Goal: Task Accomplishment & Management: Complete application form

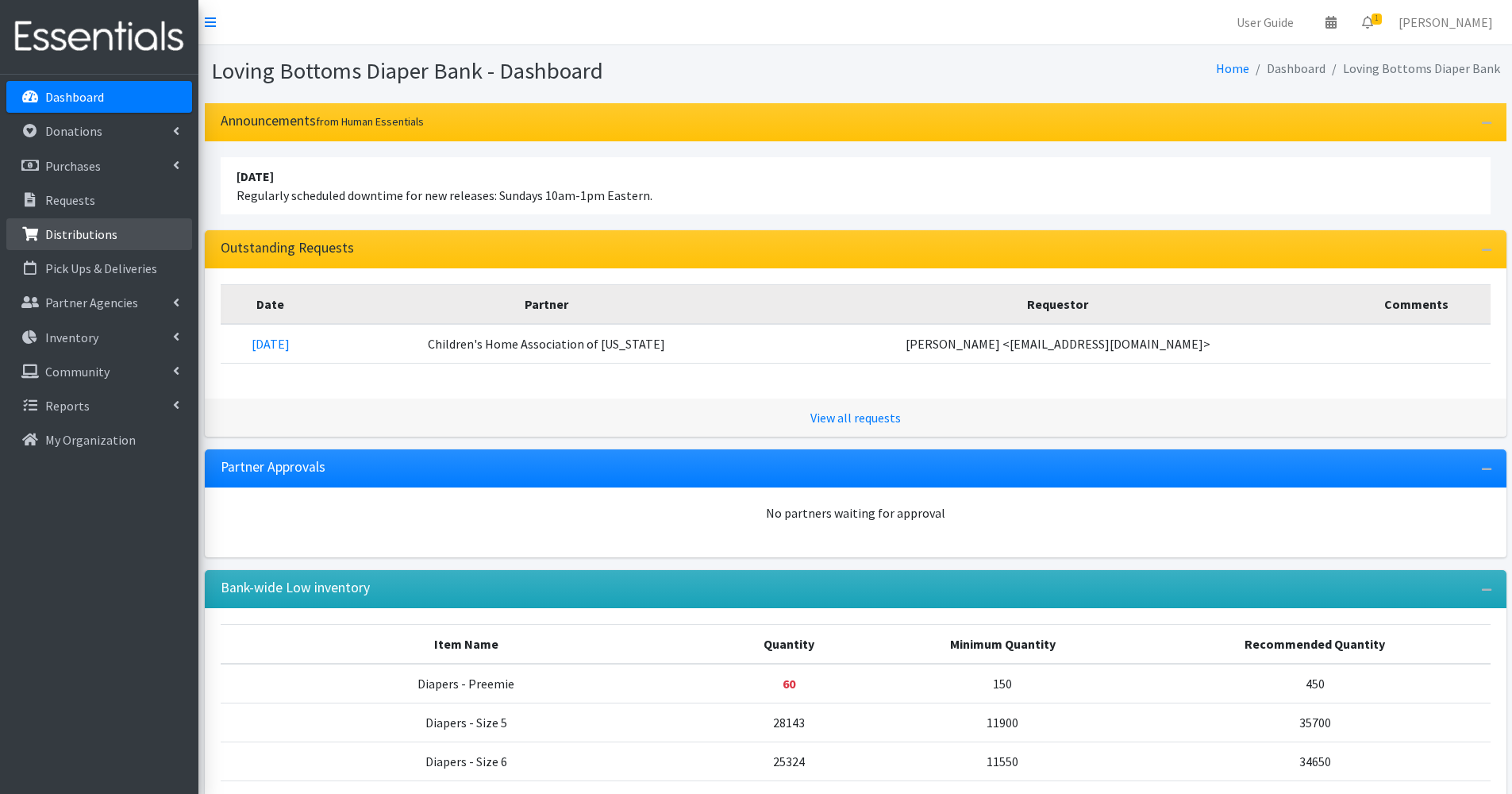
click at [91, 232] on p "Distributions" at bounding box center [81, 234] width 73 height 16
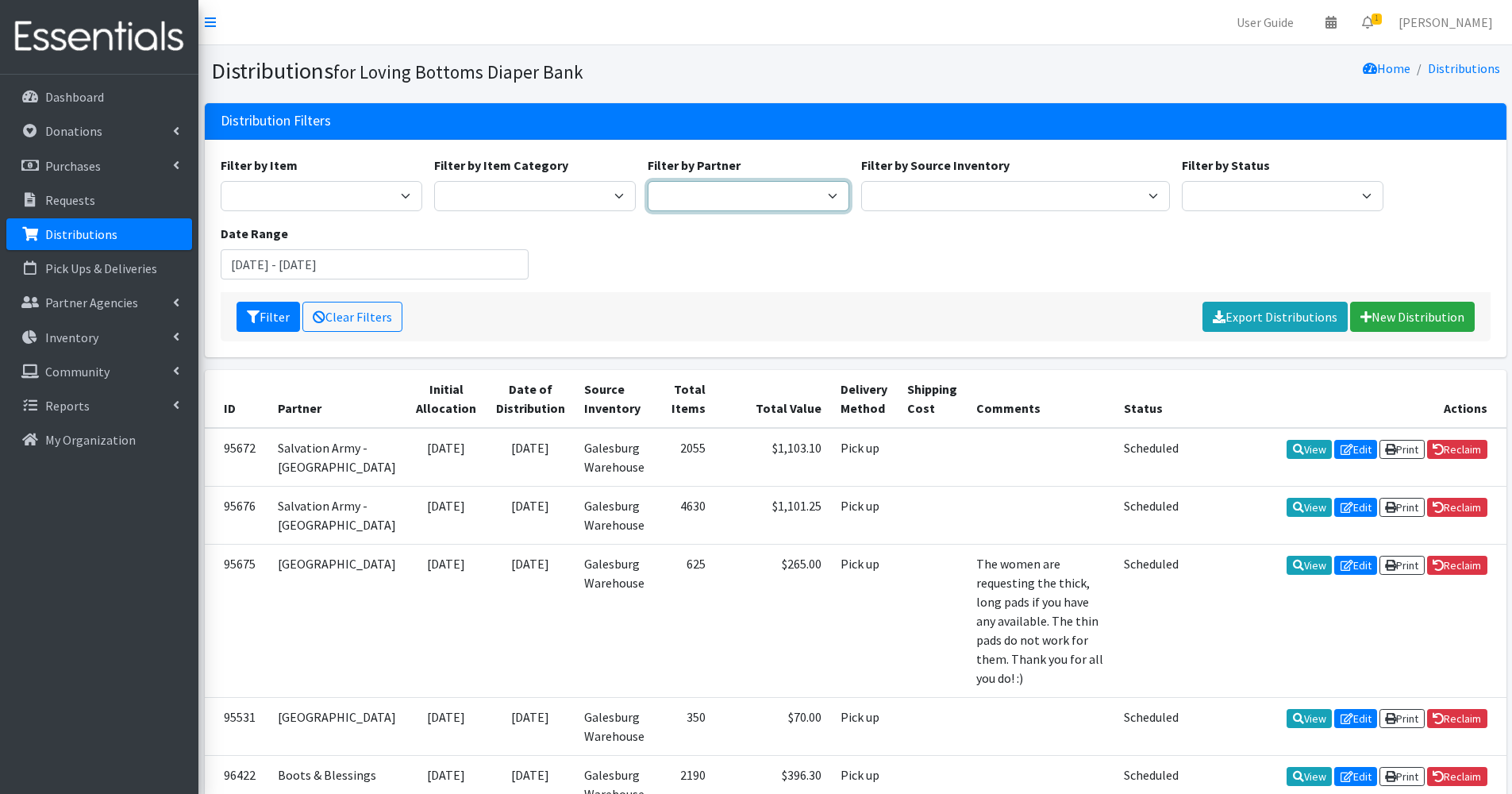
click at [780, 198] on select "Abilities Plus Boots & Blessings Boys & Girls Club of Greater Peoria Bureau [PE…" at bounding box center [748, 196] width 202 height 30
select select "1"
click at [648, 181] on select "Abilities Plus Boots & Blessings Boys & Girls Club of Greater Peoria Bureau [PE…" at bounding box center [748, 196] width 202 height 30
click at [267, 328] on button "Filter" at bounding box center [268, 316] width 63 height 30
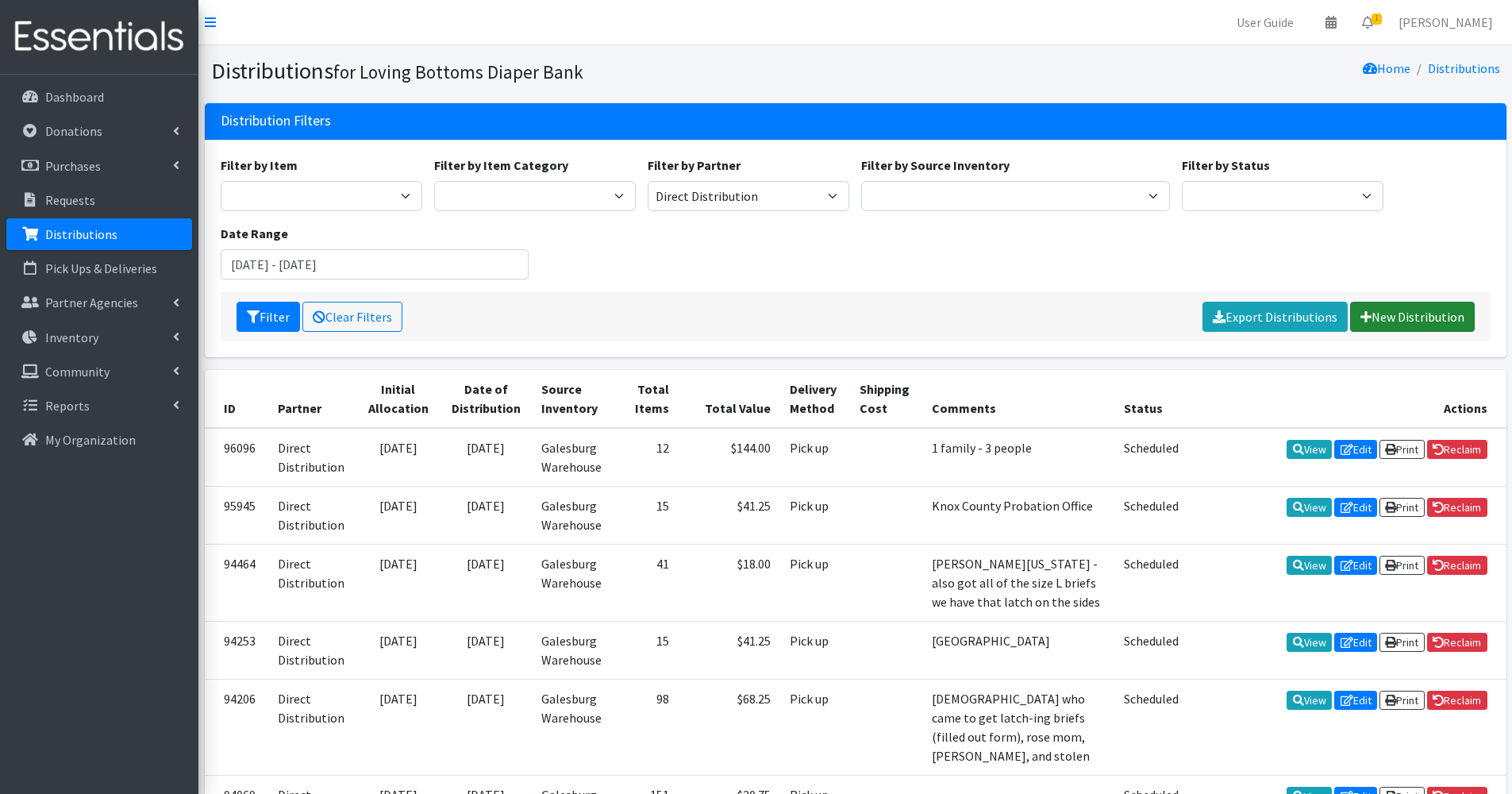
click at [1425, 321] on link "New Distribution" at bounding box center [1413, 316] width 125 height 30
click at [281, 323] on button "Filter" at bounding box center [268, 316] width 63 height 30
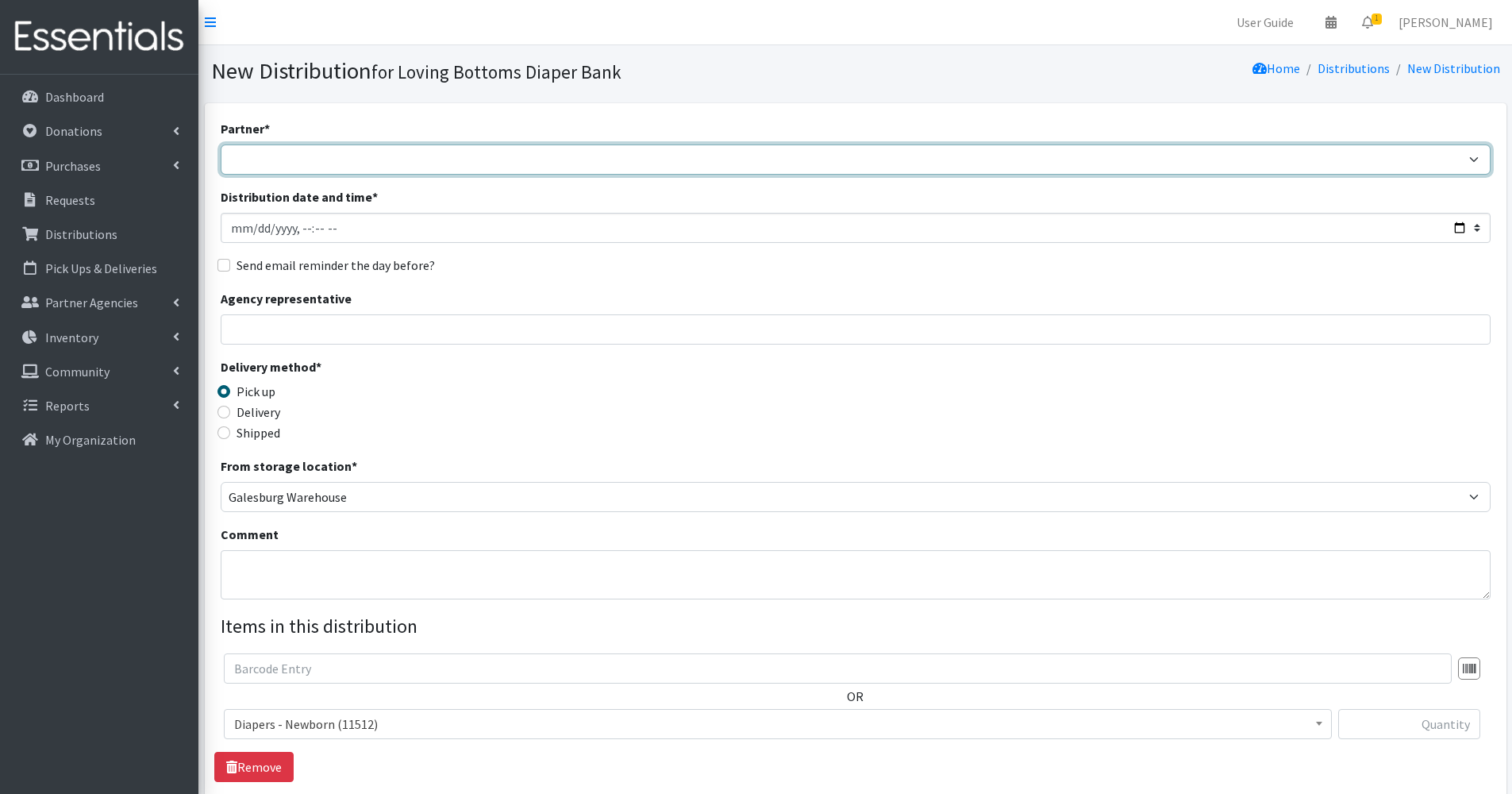
click at [462, 161] on select "Abilities Plus Boots & Blessings Boys & Girls Club of Greater Peoria Bureau [PE…" at bounding box center [855, 159] width 1270 height 30
select select "1"
click at [220, 144] on select "Abilities Plus Boots & Blessings Boys & Girls Club of Greater Peoria Bureau [PE…" at bounding box center [855, 159] width 1270 height 30
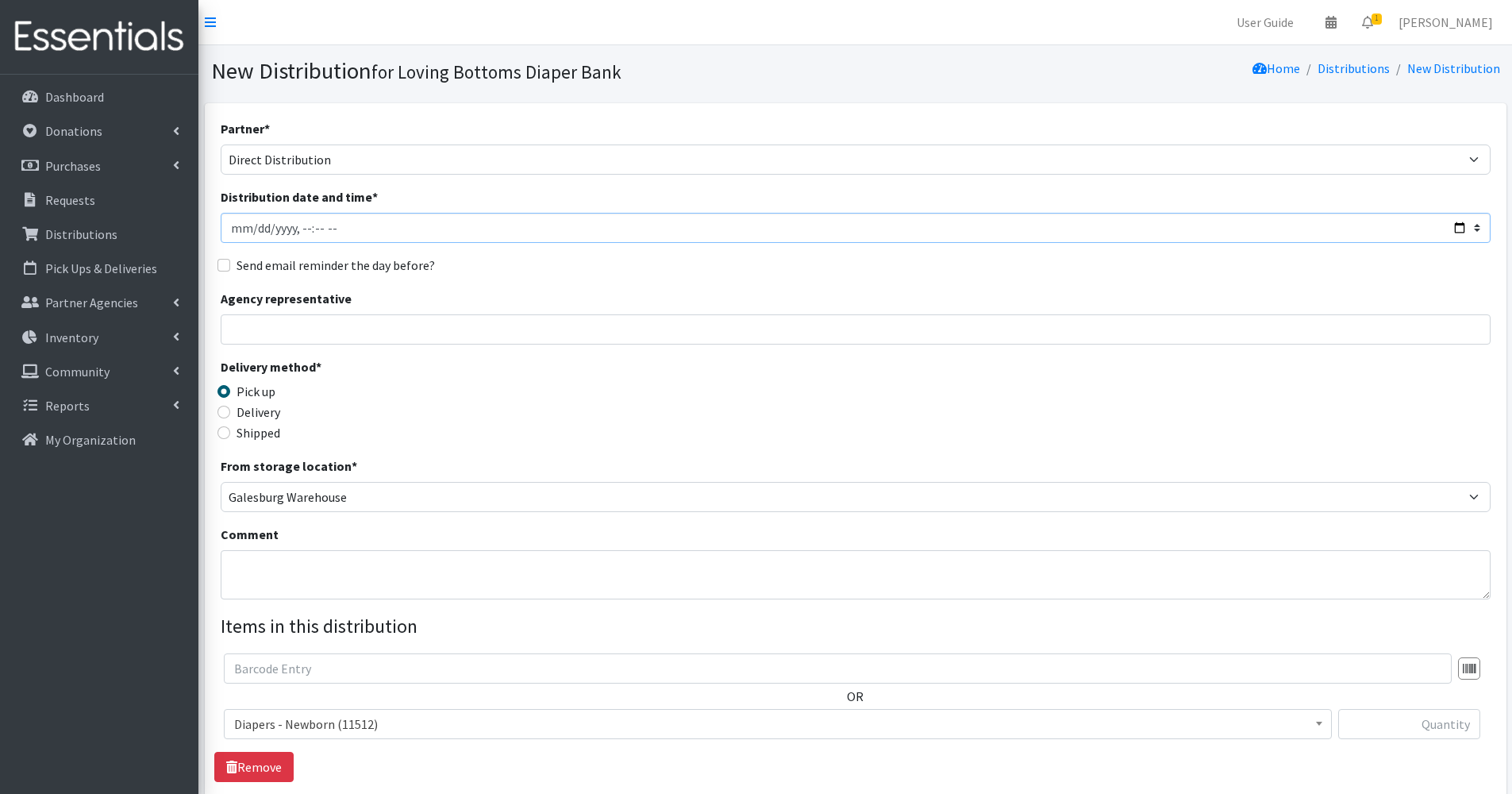
click at [250, 229] on input "Distribution date and time *" at bounding box center [855, 227] width 1270 height 30
click at [302, 232] on input "Distribution date and time *" at bounding box center [855, 227] width 1270 height 30
type input "2025-09-10T14:59"
click at [315, 315] on div "Agency representative" at bounding box center [855, 316] width 1270 height 56
click at [308, 326] on input "Agency representative" at bounding box center [855, 329] width 1270 height 30
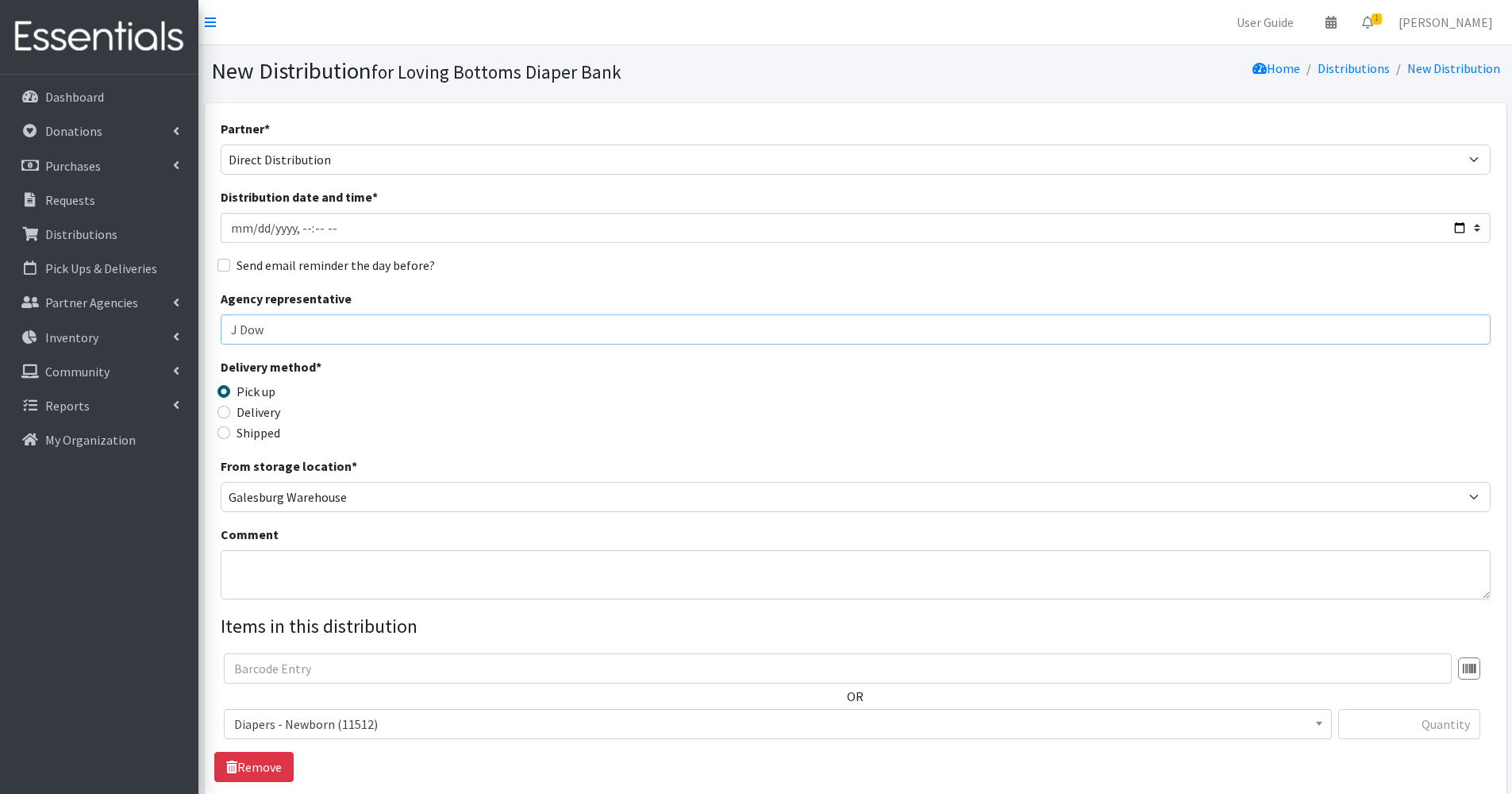
type input "J Dow"
click at [336, 587] on textarea "Comment" at bounding box center [855, 575] width 1270 height 50
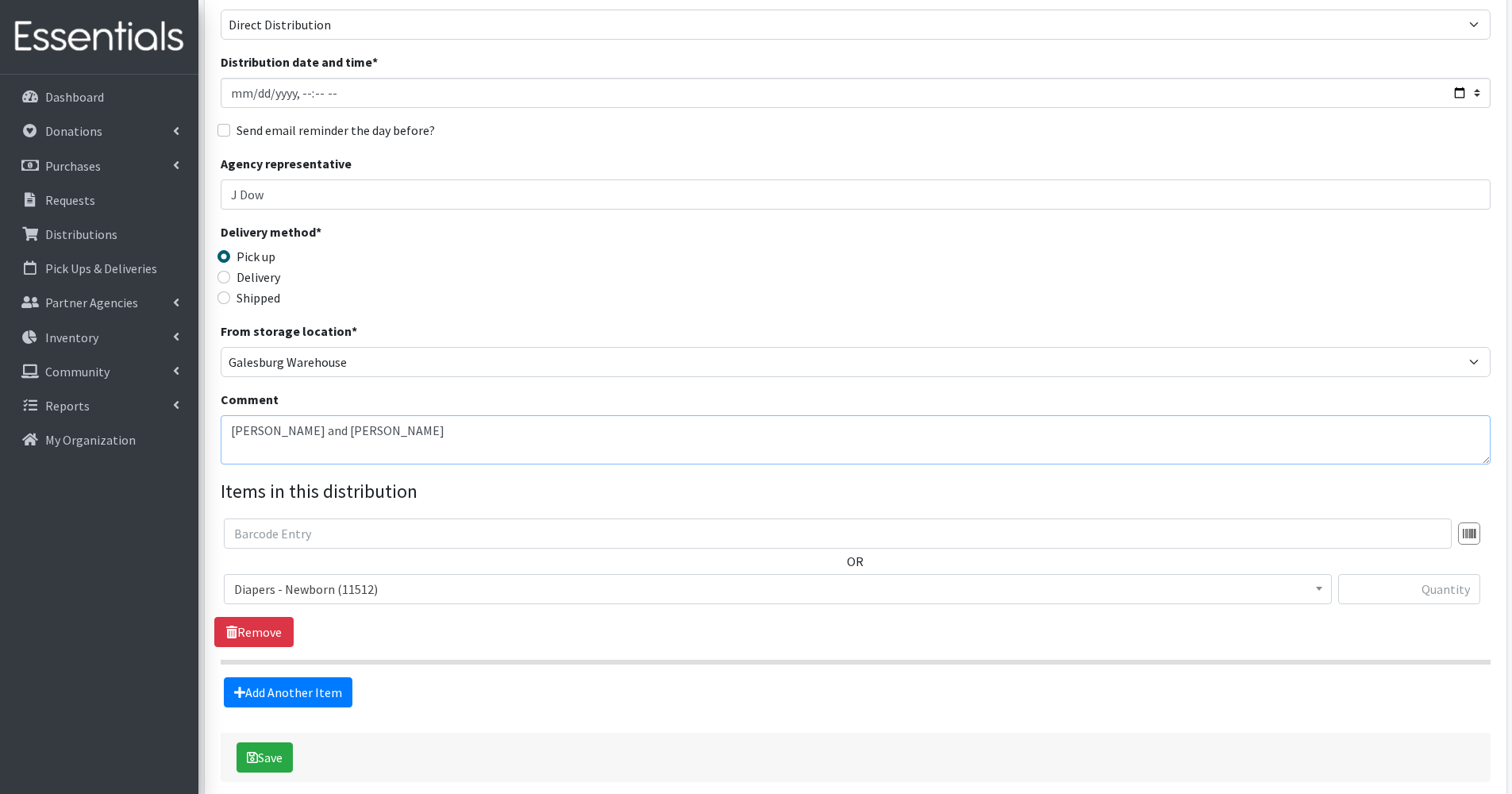
scroll to position [136, 0]
type textarea "Pendergrass and Johnston"
click at [343, 597] on span "Diapers - Newborn (11512)" at bounding box center [777, 589] width 1087 height 22
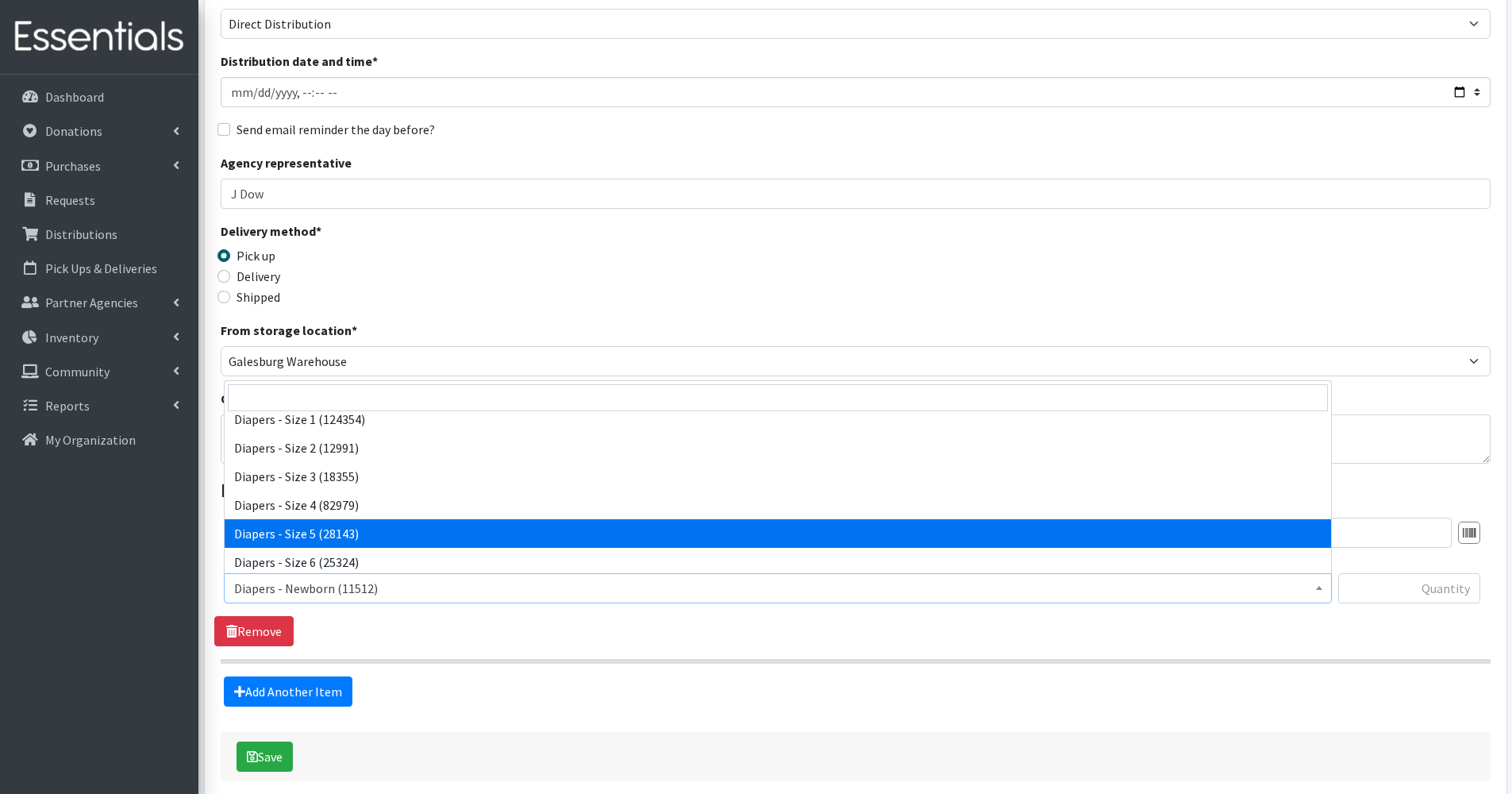
scroll to position [68, 0]
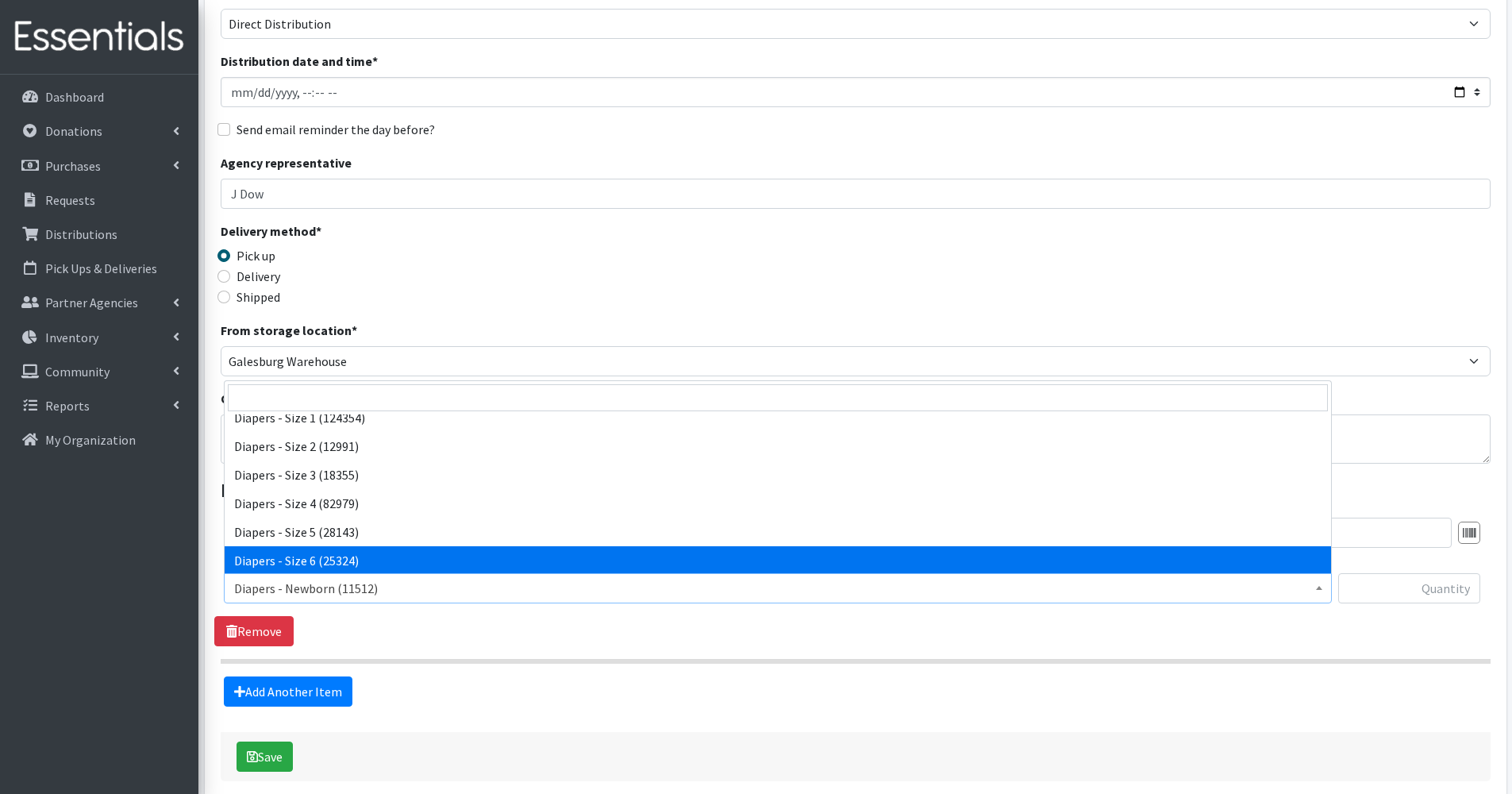
select select "75"
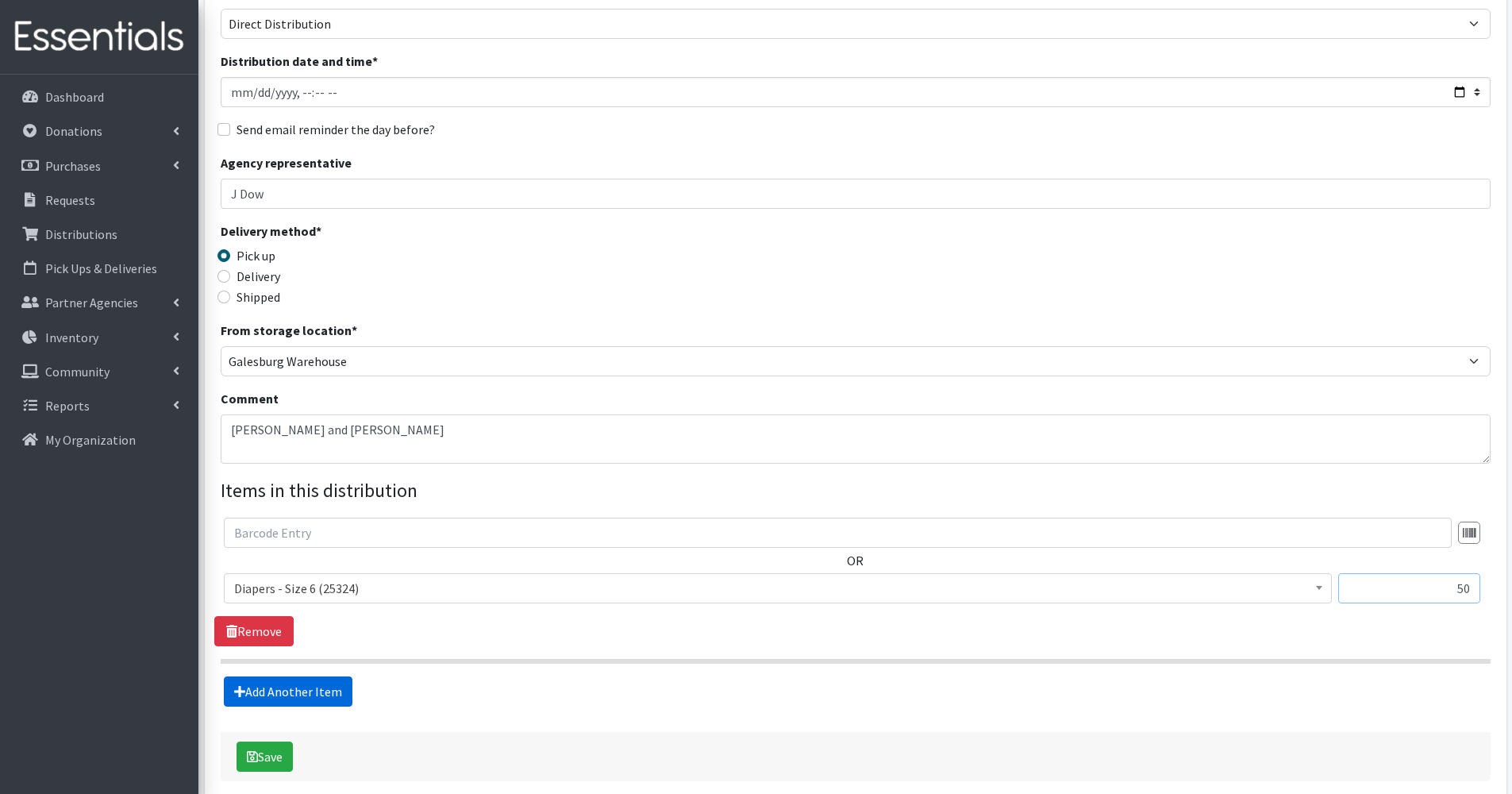
type input "50"
click at [321, 679] on link "Add Another Item" at bounding box center [288, 691] width 129 height 30
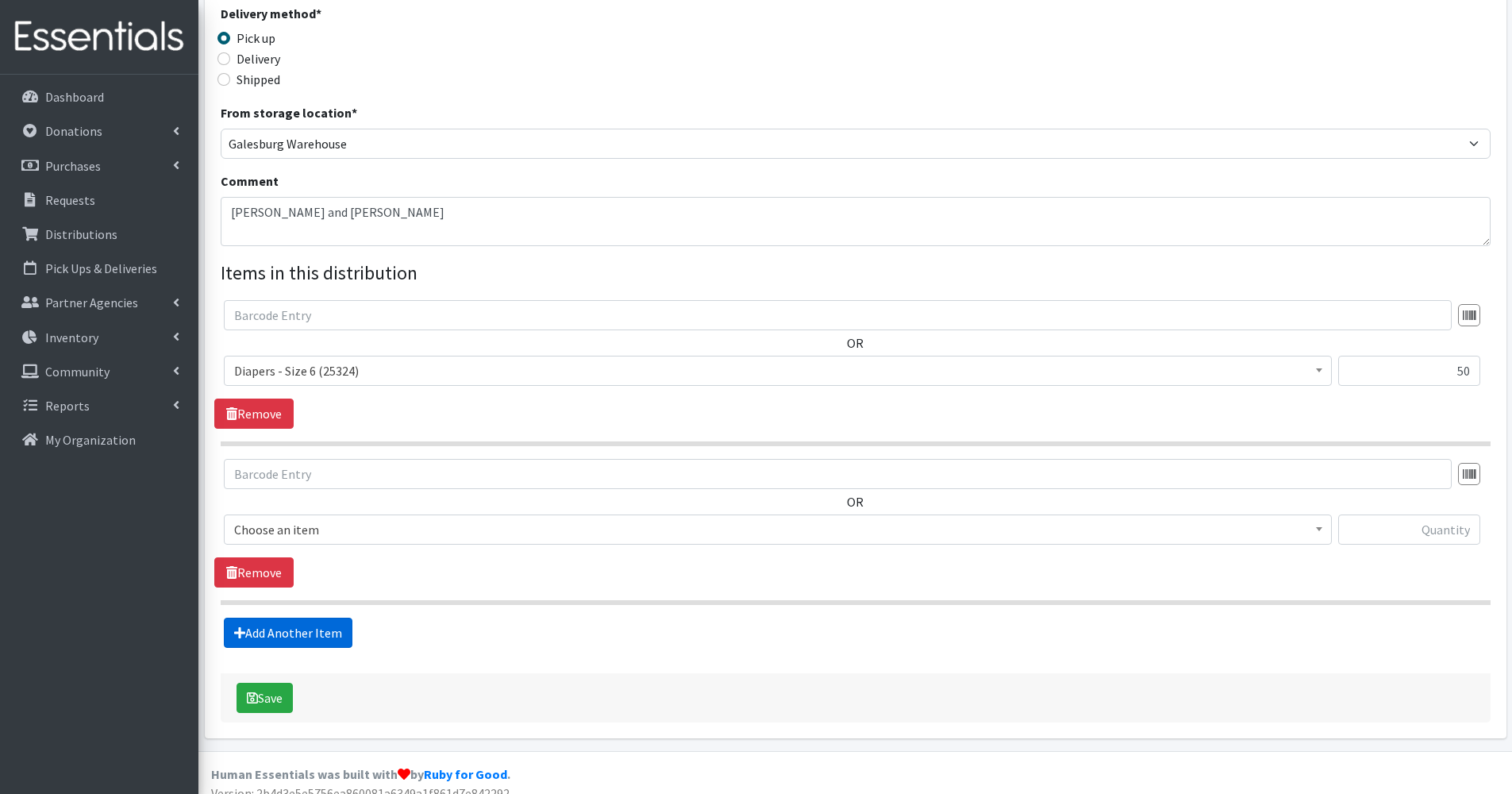
scroll to position [370, 0]
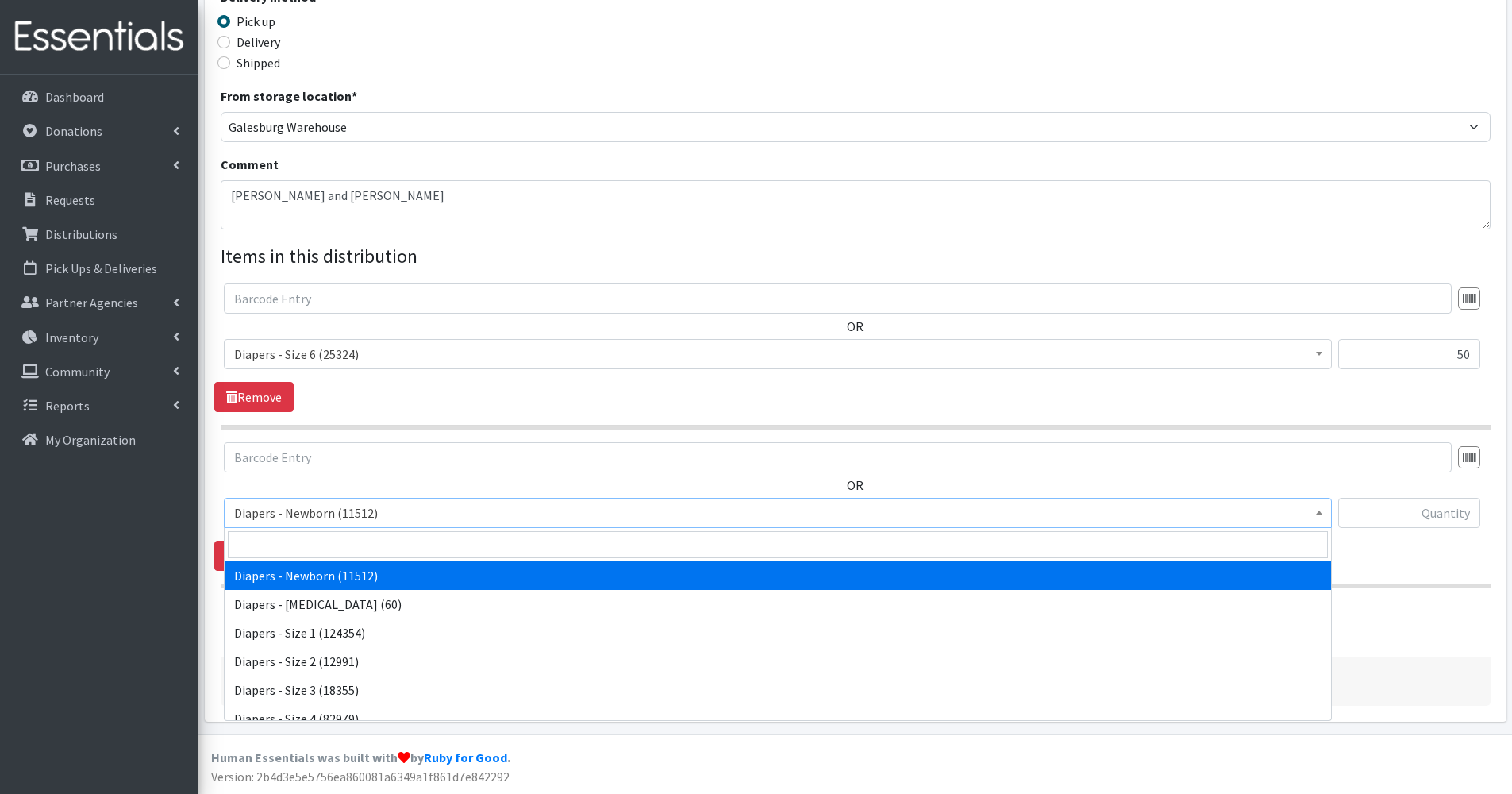
click at [372, 518] on span "Diapers - Newborn (11512)" at bounding box center [777, 513] width 1087 height 22
click at [351, 547] on input "search" at bounding box center [778, 545] width 1100 height 27
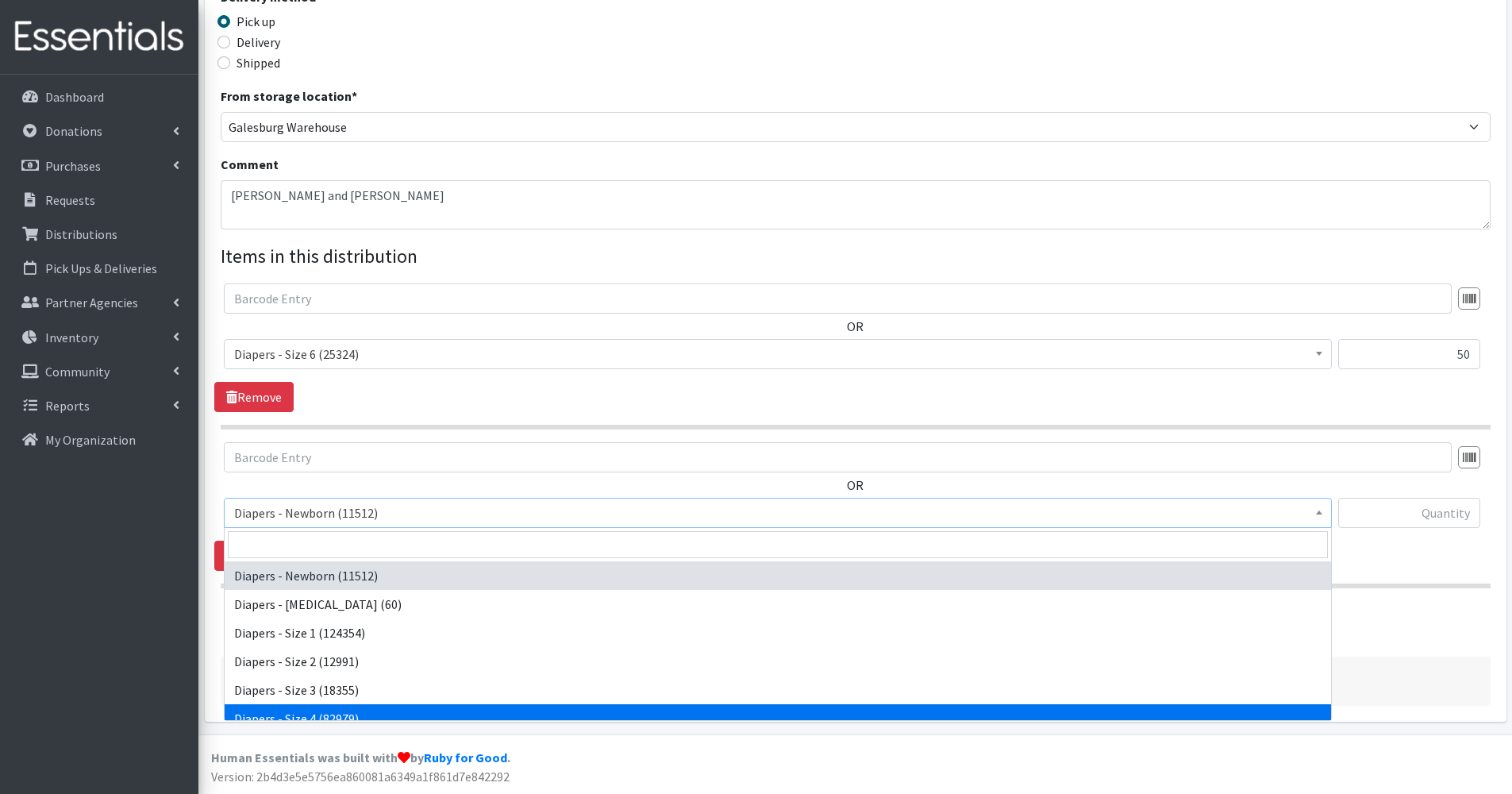
select select "73"
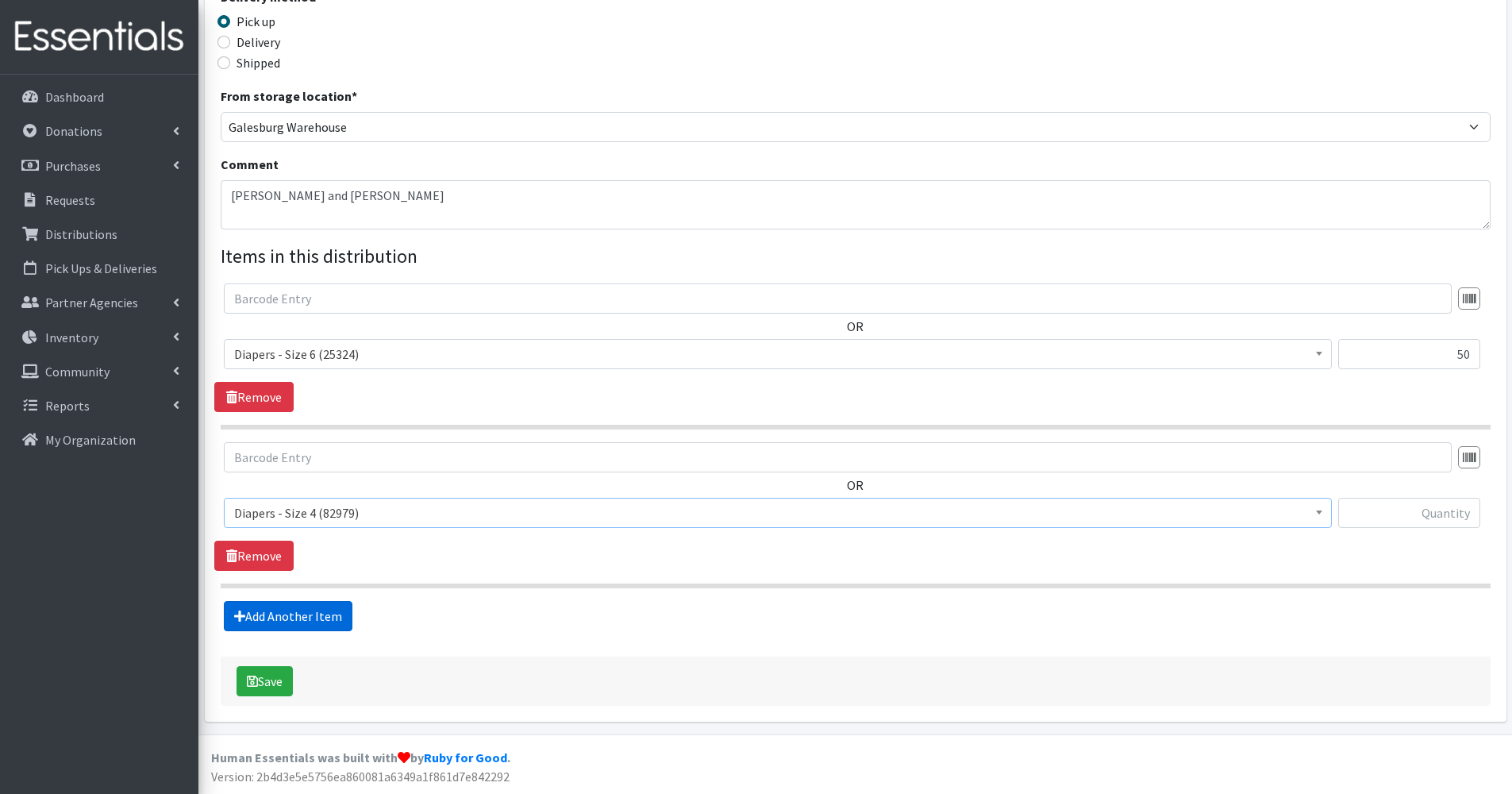
click at [326, 612] on link "Add Another Item" at bounding box center [288, 615] width 129 height 30
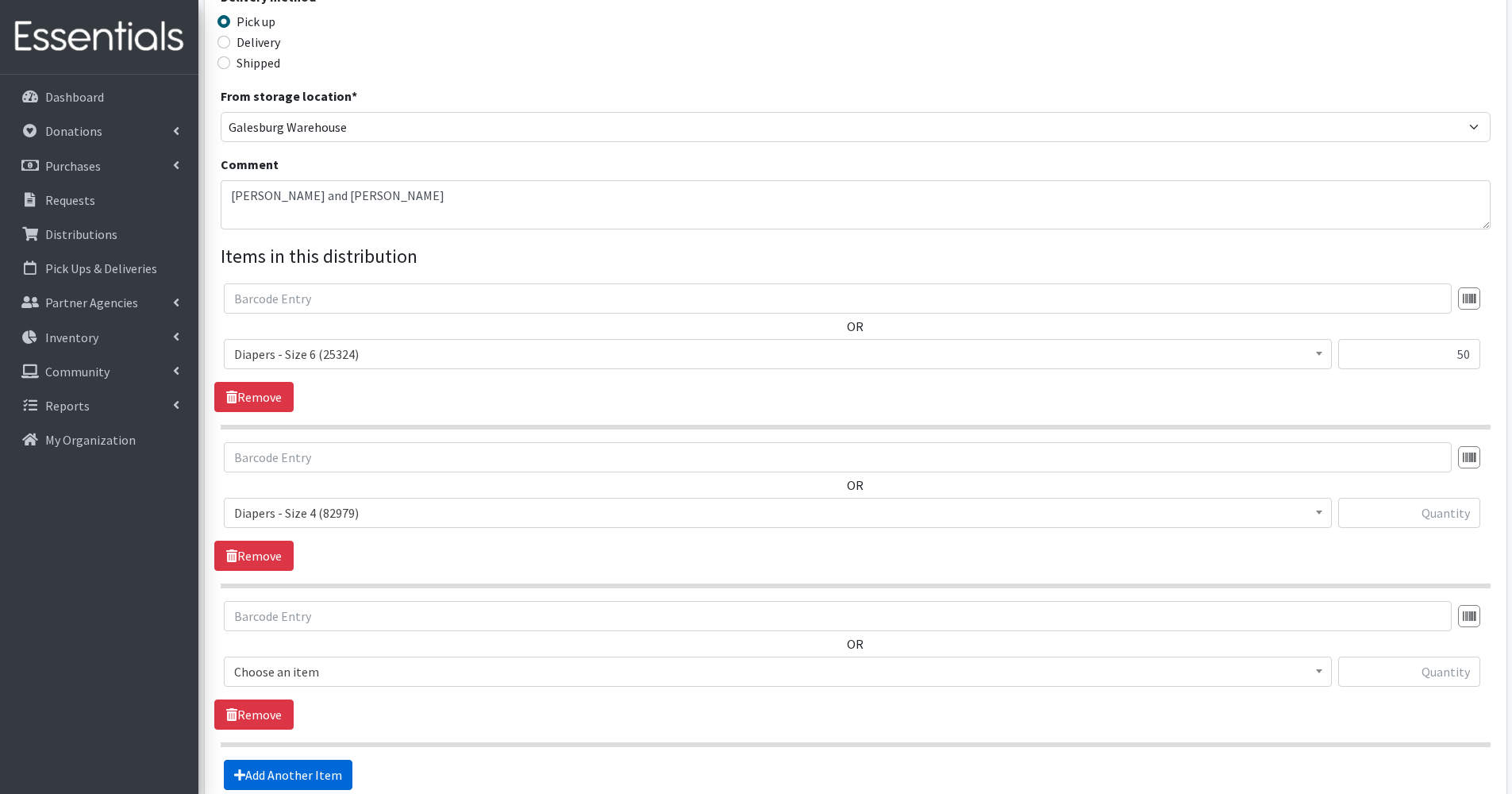
scroll to position [529, 0]
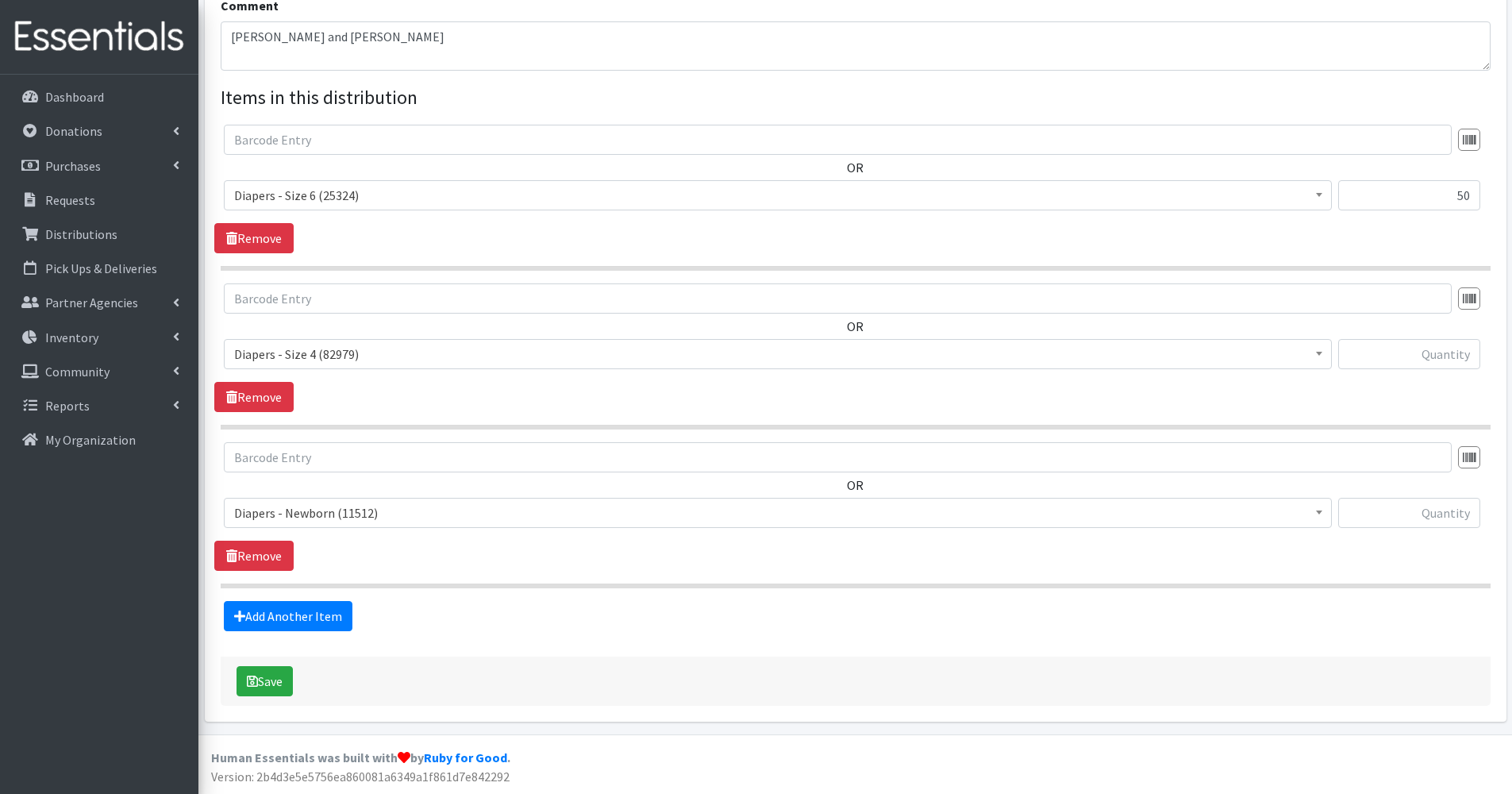
click at [376, 518] on span "Diapers - Newborn (11512)" at bounding box center [777, 513] width 1087 height 22
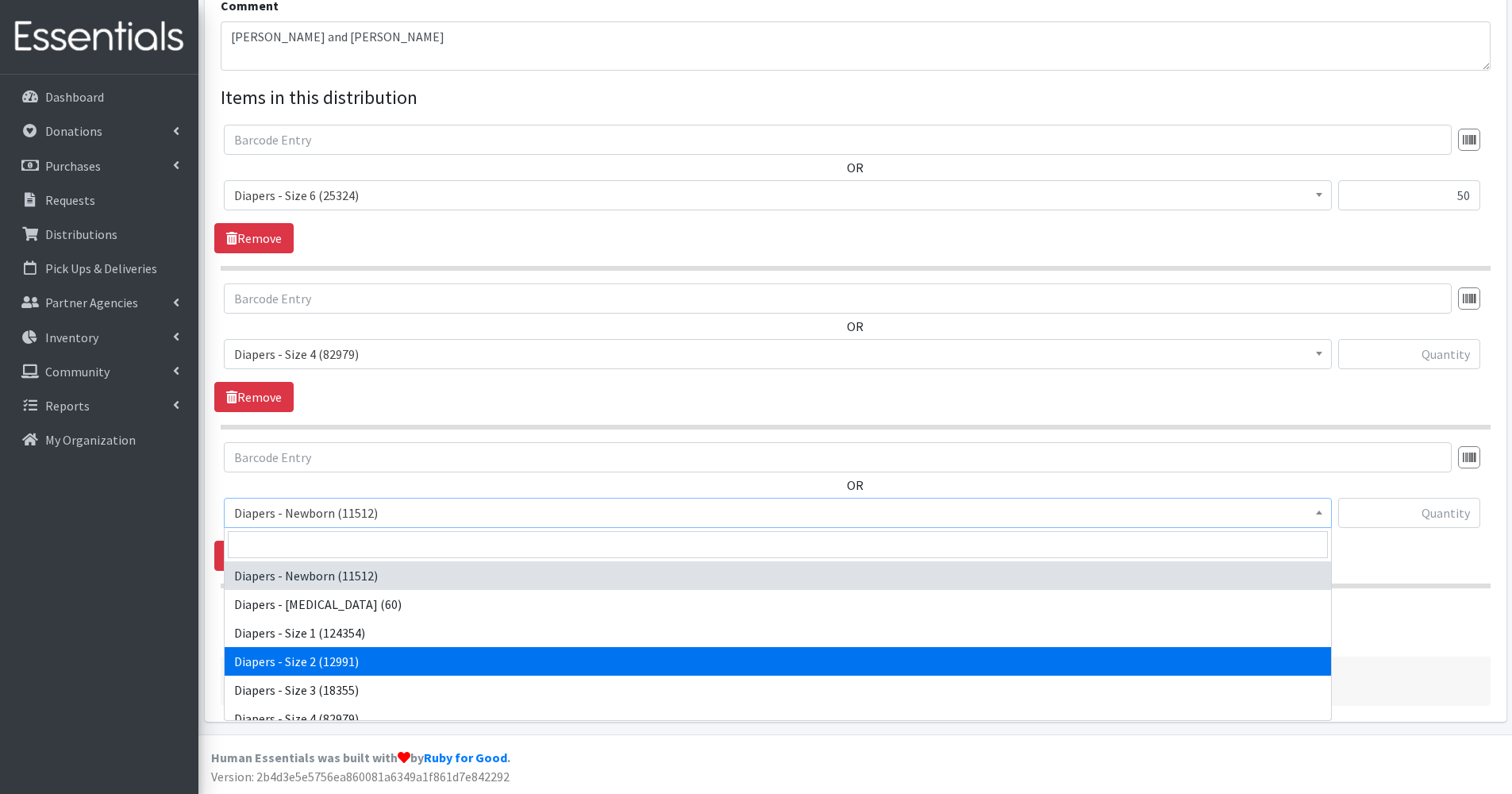
select select "97"
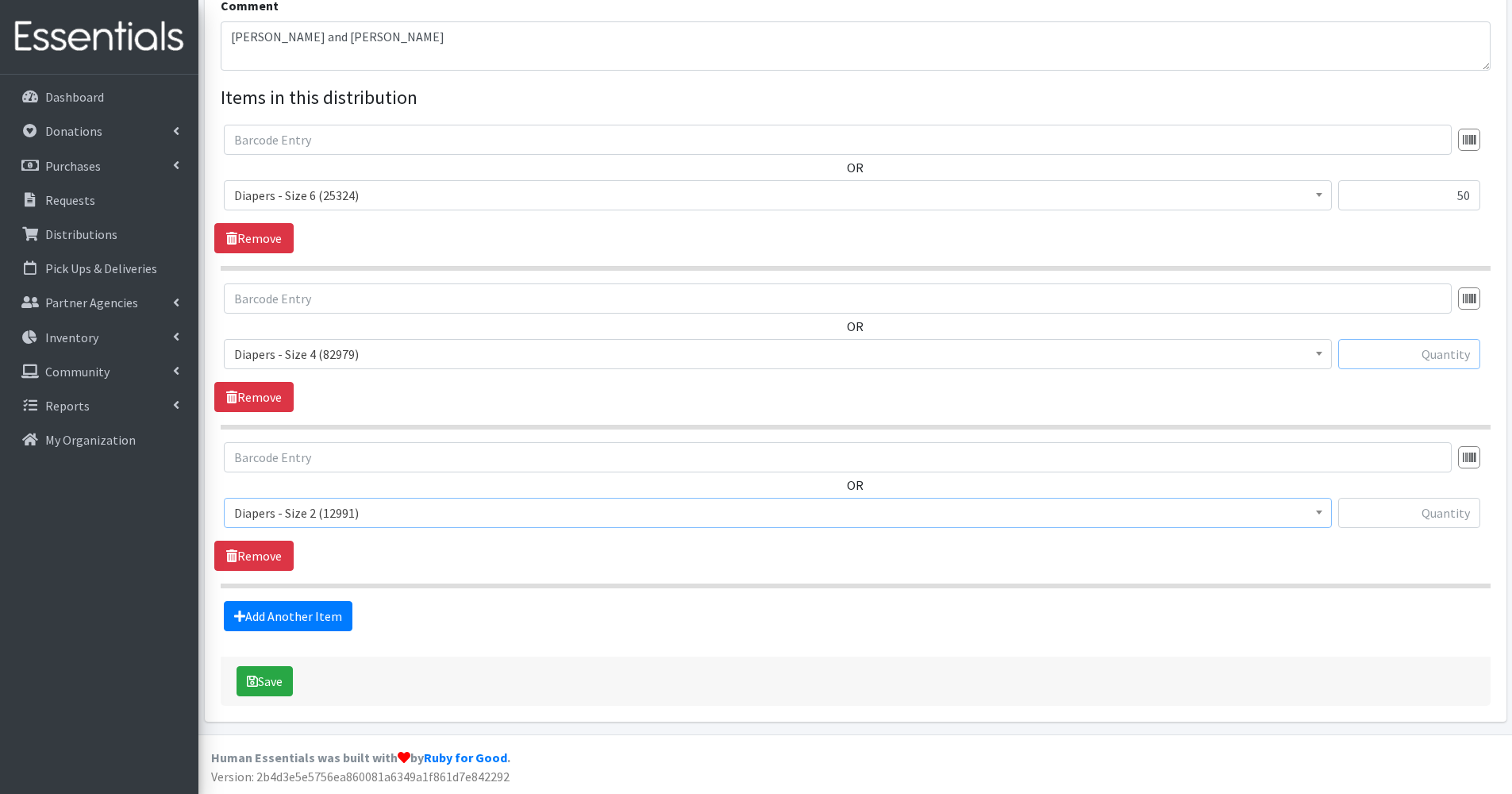
click at [1439, 366] on input "text" at bounding box center [1409, 354] width 142 height 30
type input "50"
click at [1443, 500] on input "text" at bounding box center [1409, 513] width 142 height 30
type input "50"
click at [245, 676] on button "Save" at bounding box center [265, 681] width 56 height 30
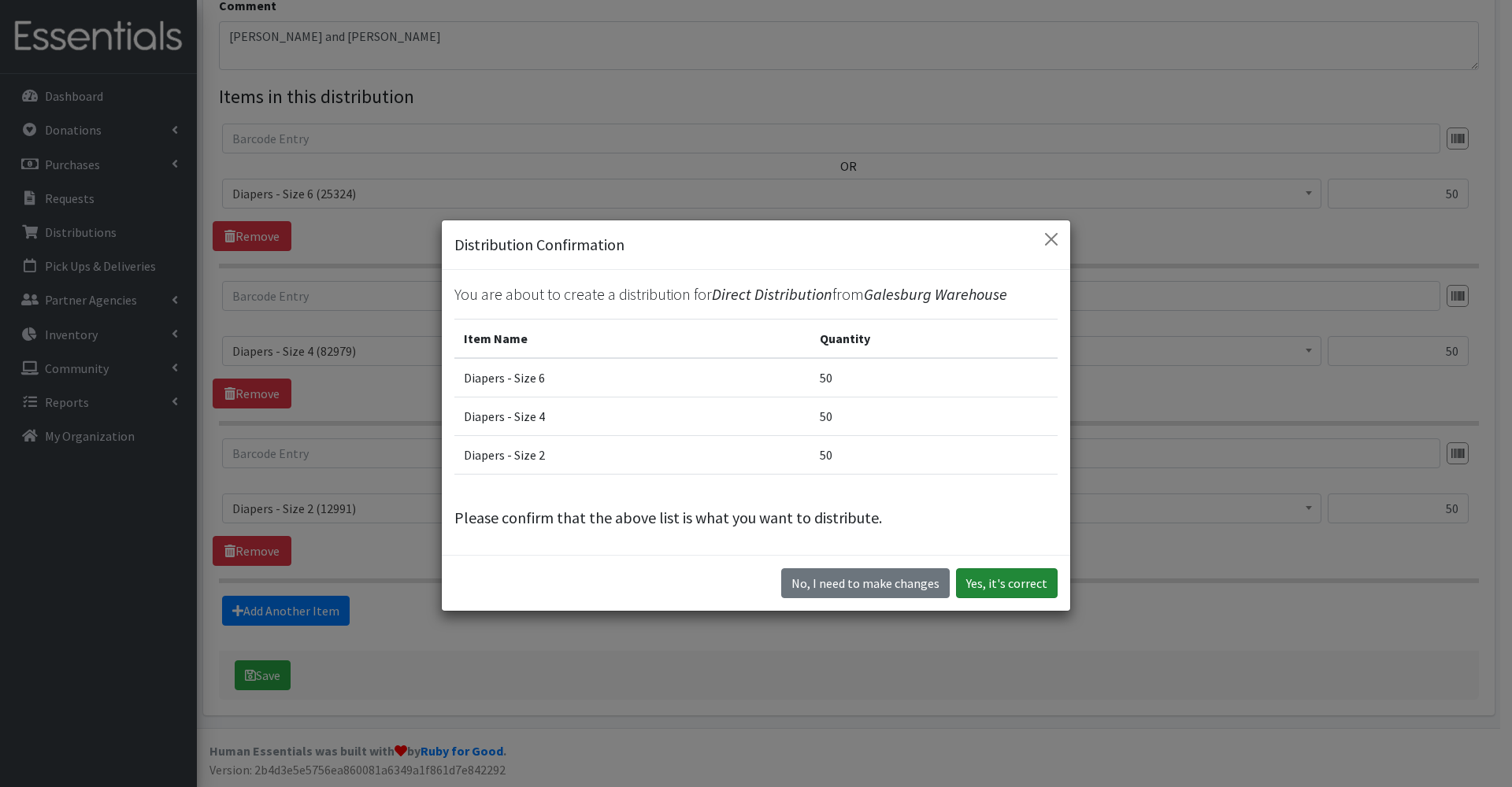
click at [993, 588] on button "Yes, it's correct" at bounding box center [1007, 583] width 102 height 30
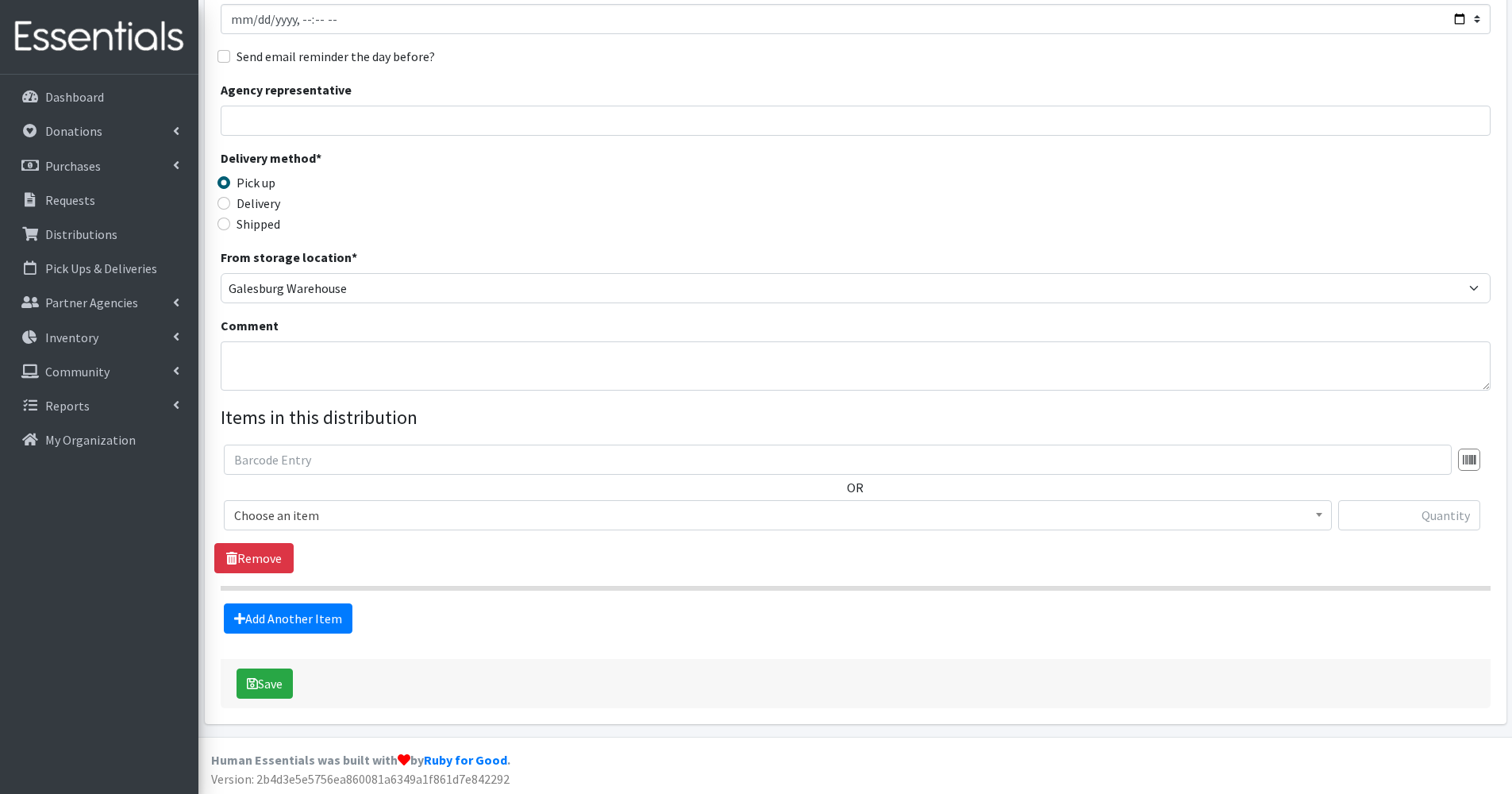
scroll to position [211, 0]
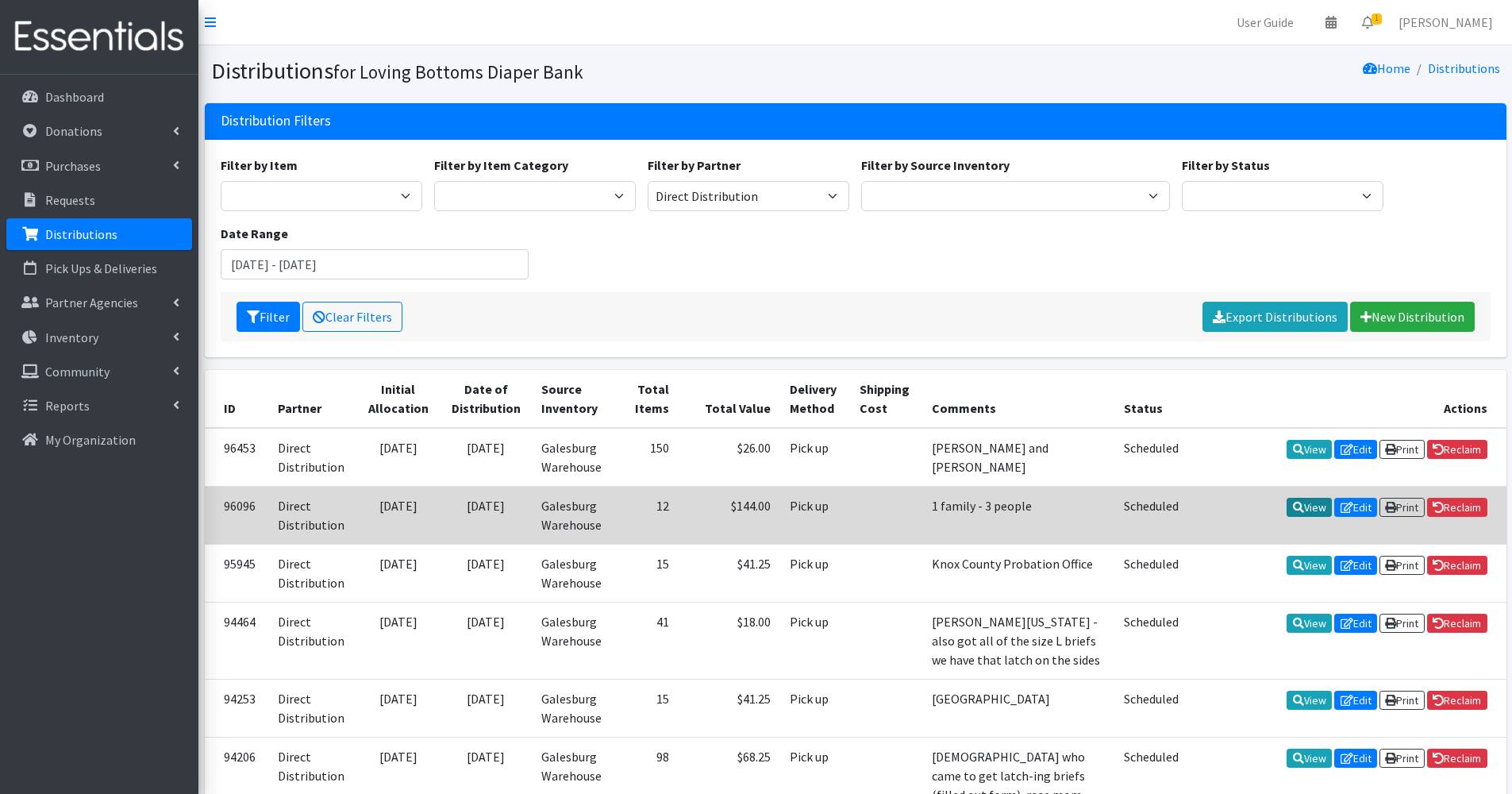
click at [1310, 509] on link "View" at bounding box center [1309, 508] width 45 height 19
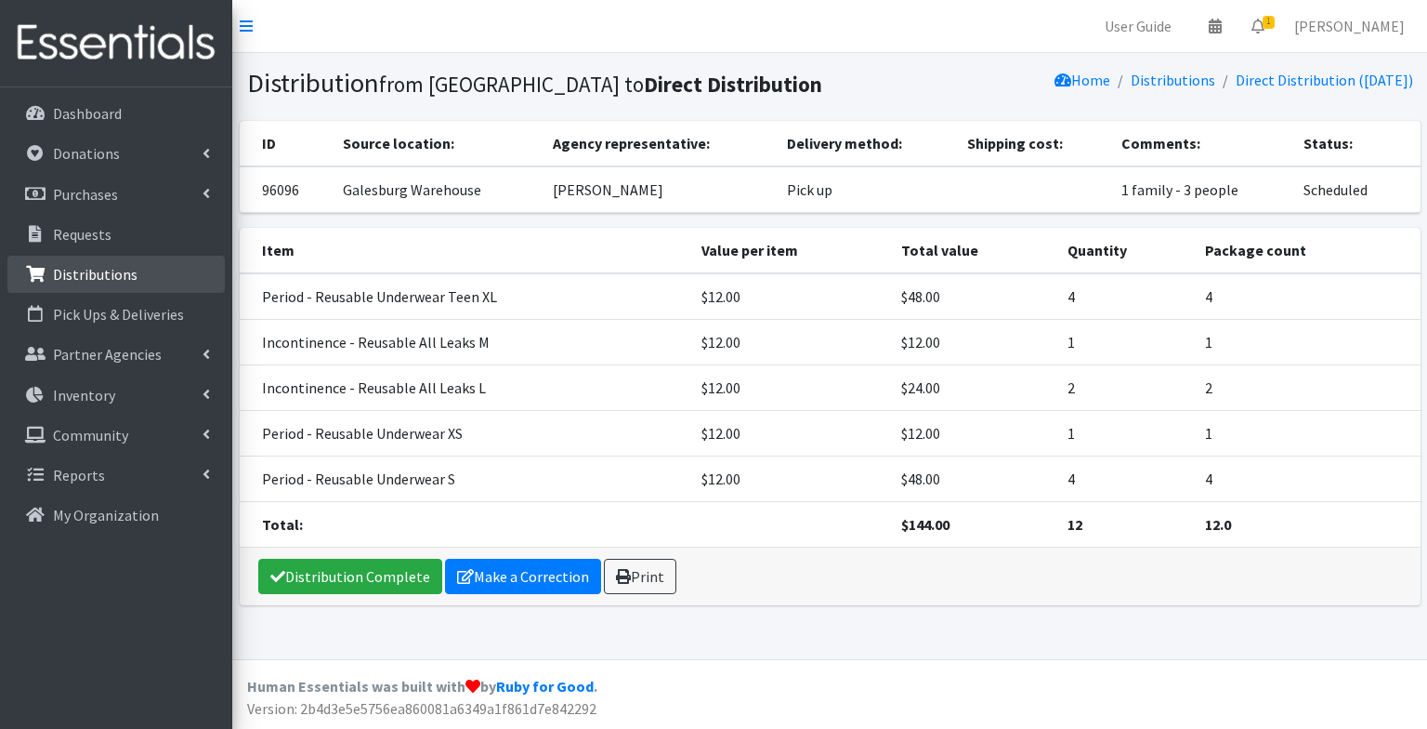
click at [104, 282] on p "Distributions" at bounding box center [95, 274] width 85 height 19
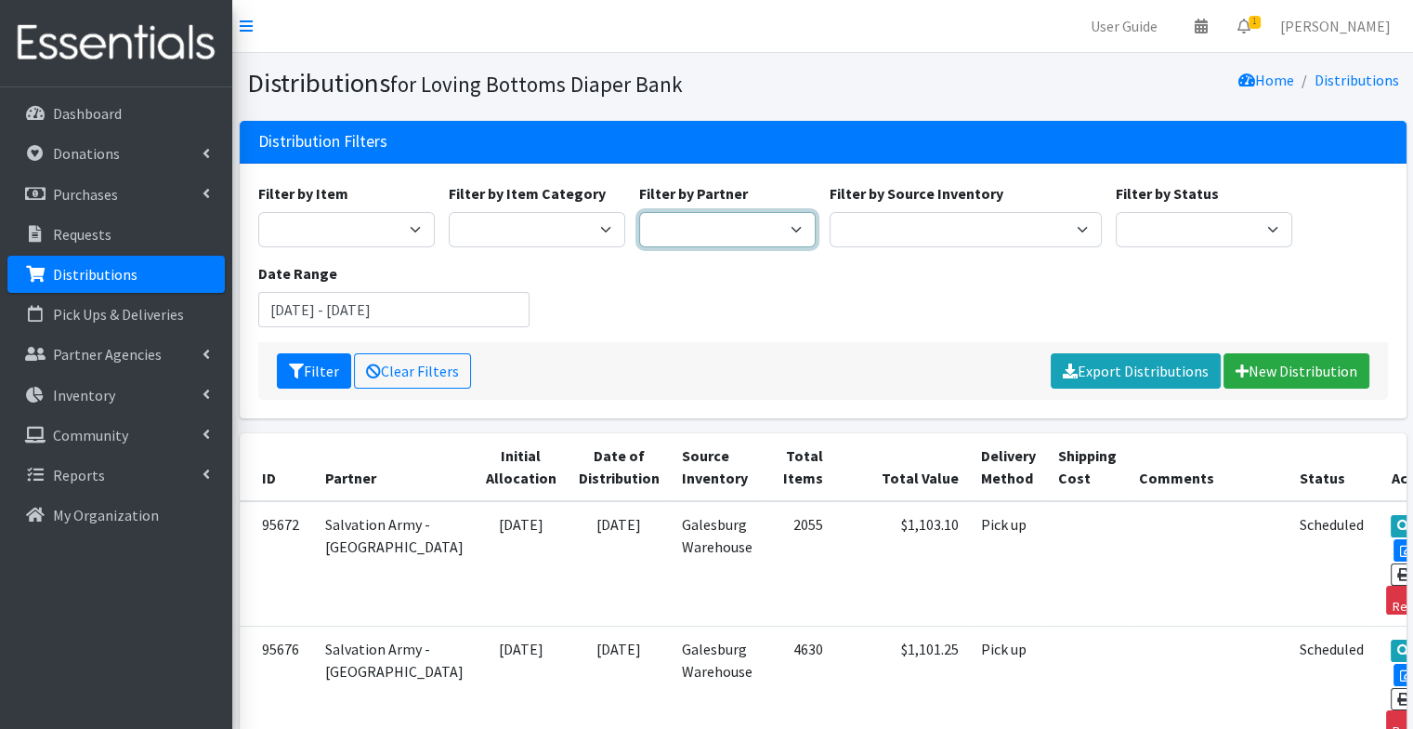
click at [720, 219] on select "Abilities Plus Boots & Blessings Boys & Girls Club of Greater Peoria Bureau Hen…" at bounding box center [727, 229] width 177 height 35
select select "1"
click at [639, 212] on select "Abilities Plus Boots & Blessings Boys & Girls Club of Greater Peoria Bureau Hen…" at bounding box center [727, 229] width 177 height 35
click at [319, 356] on button "Filter" at bounding box center [314, 370] width 74 height 35
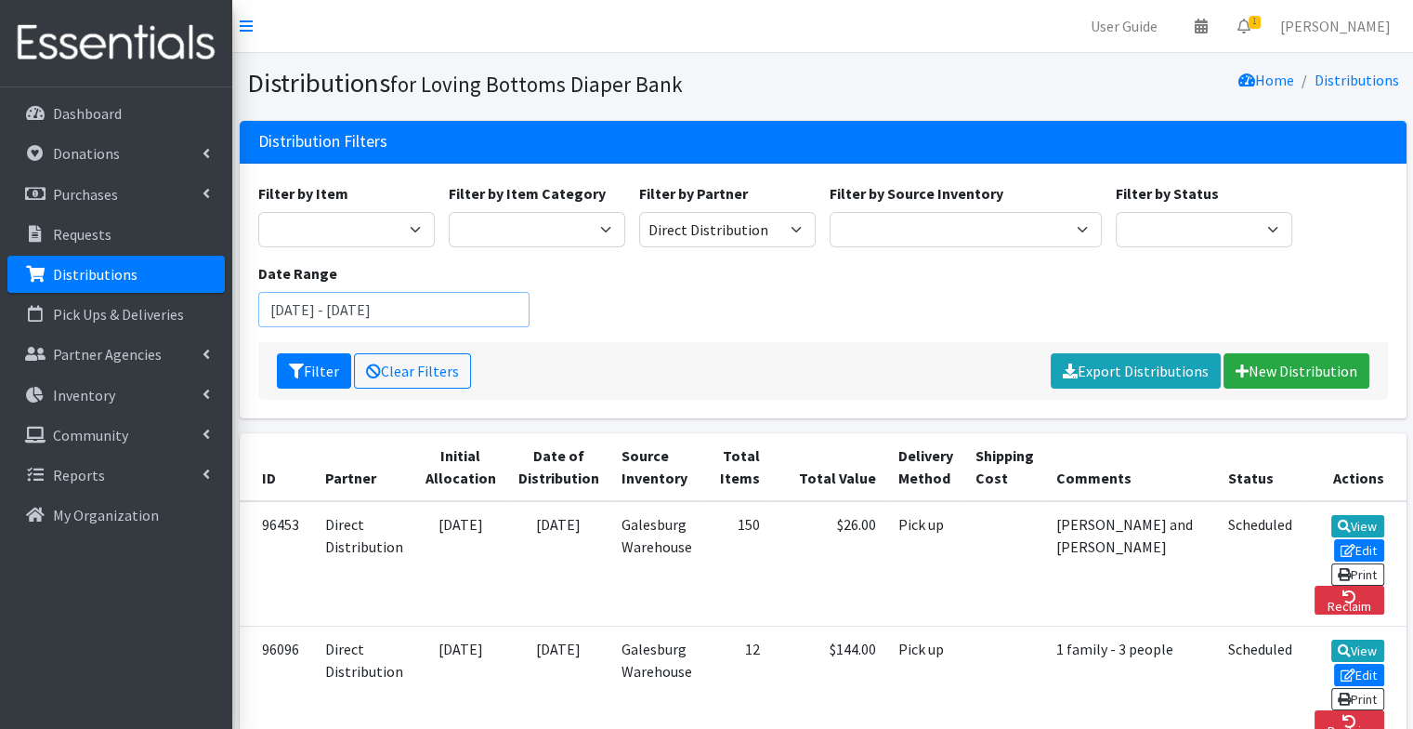
click at [421, 303] on input "July 11, 2025 - October 11, 2025" at bounding box center [394, 309] width 272 height 35
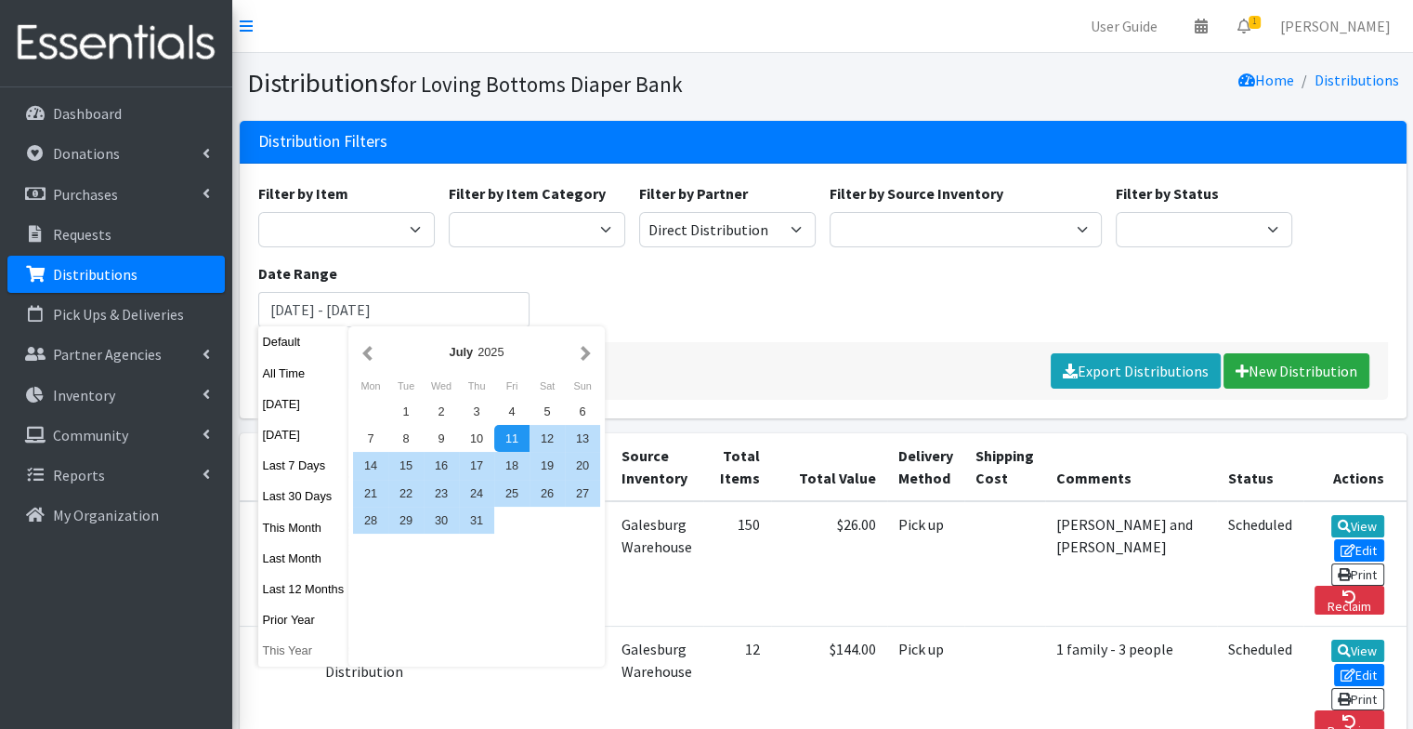
click at [284, 654] on button "This Year" at bounding box center [303, 650] width 91 height 27
type input "January 1, 2025 - December 31, 2025"
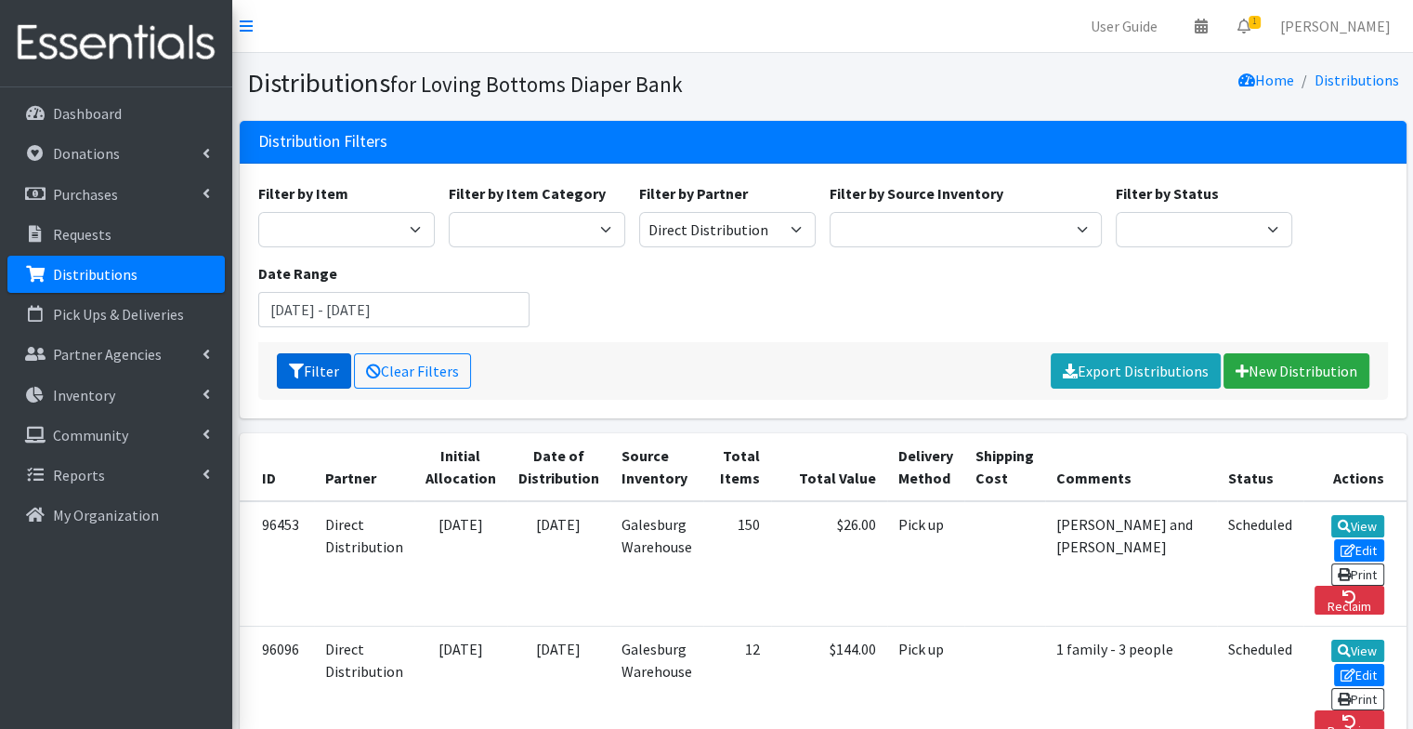
click at [319, 381] on button "Filter" at bounding box center [314, 370] width 74 height 35
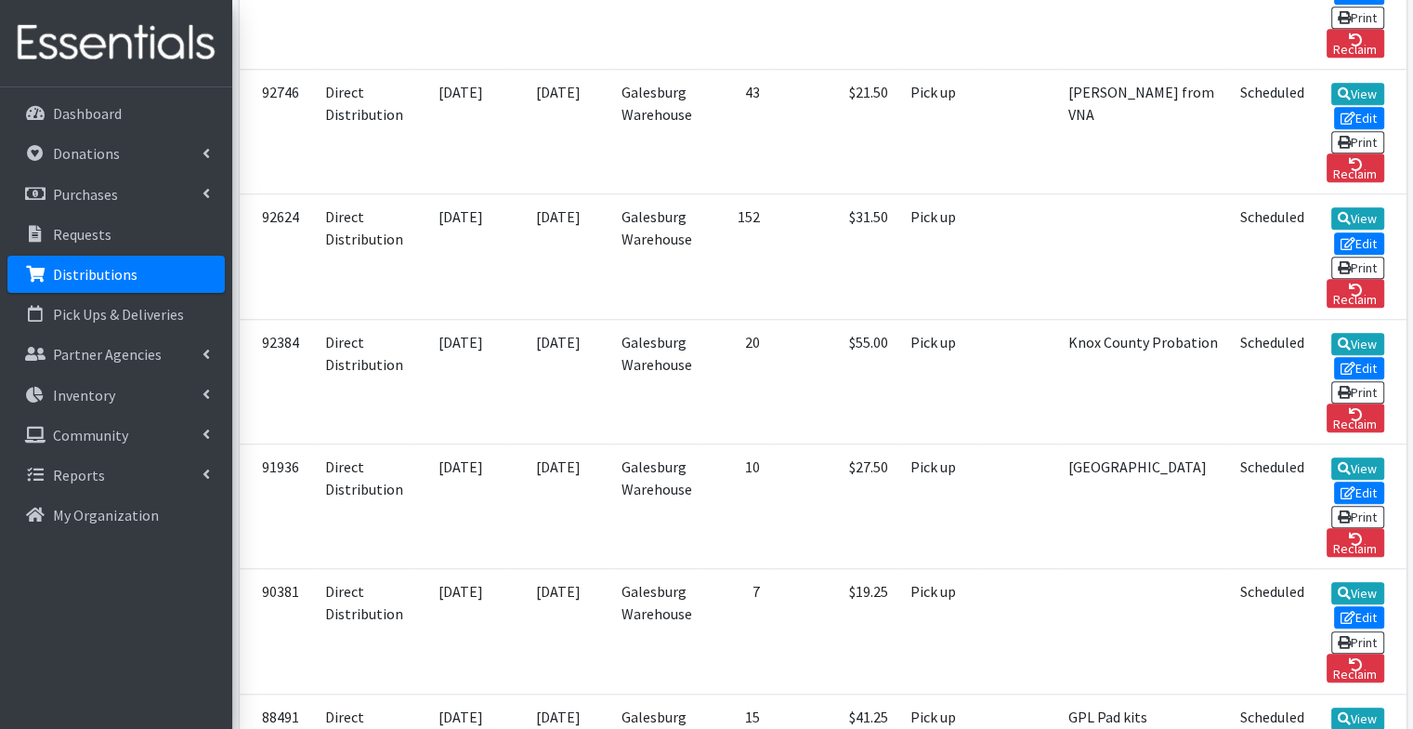
scroll to position [1682, 0]
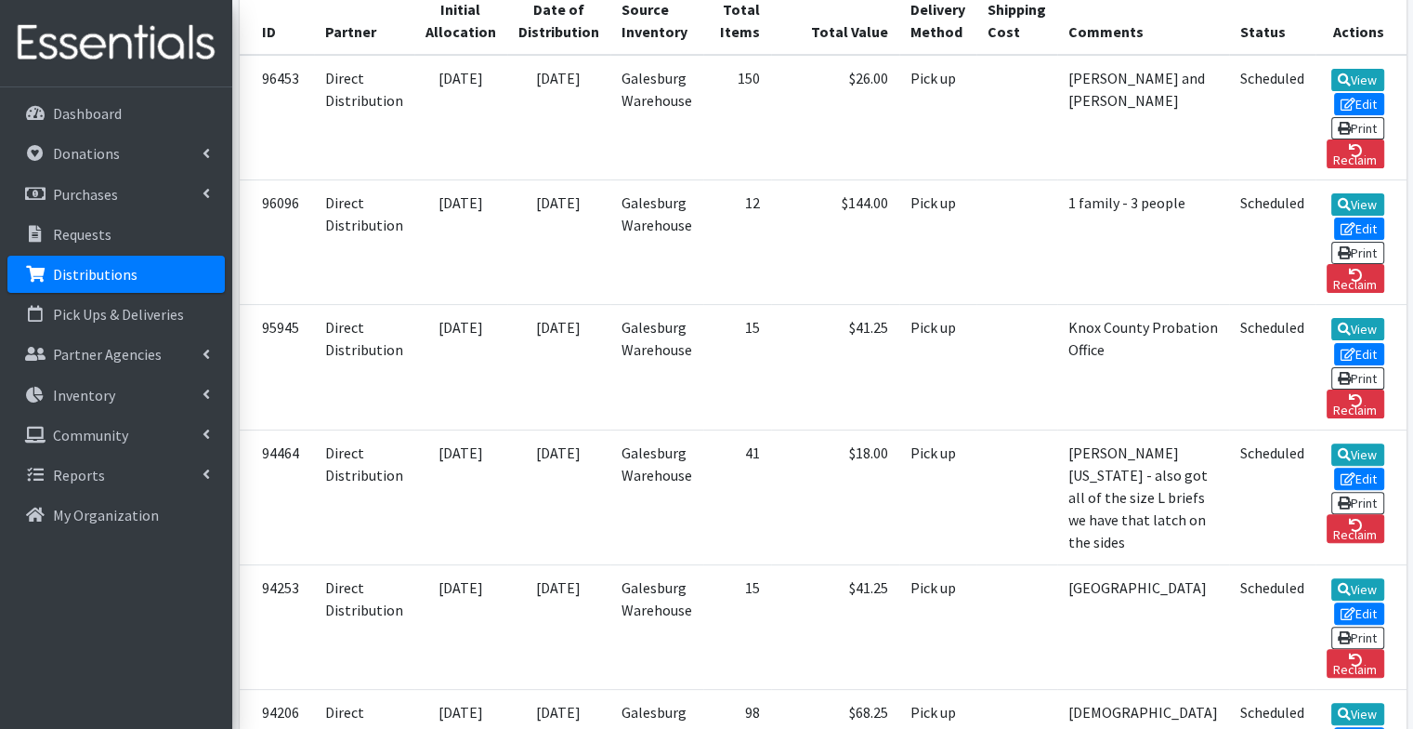
scroll to position [460, 0]
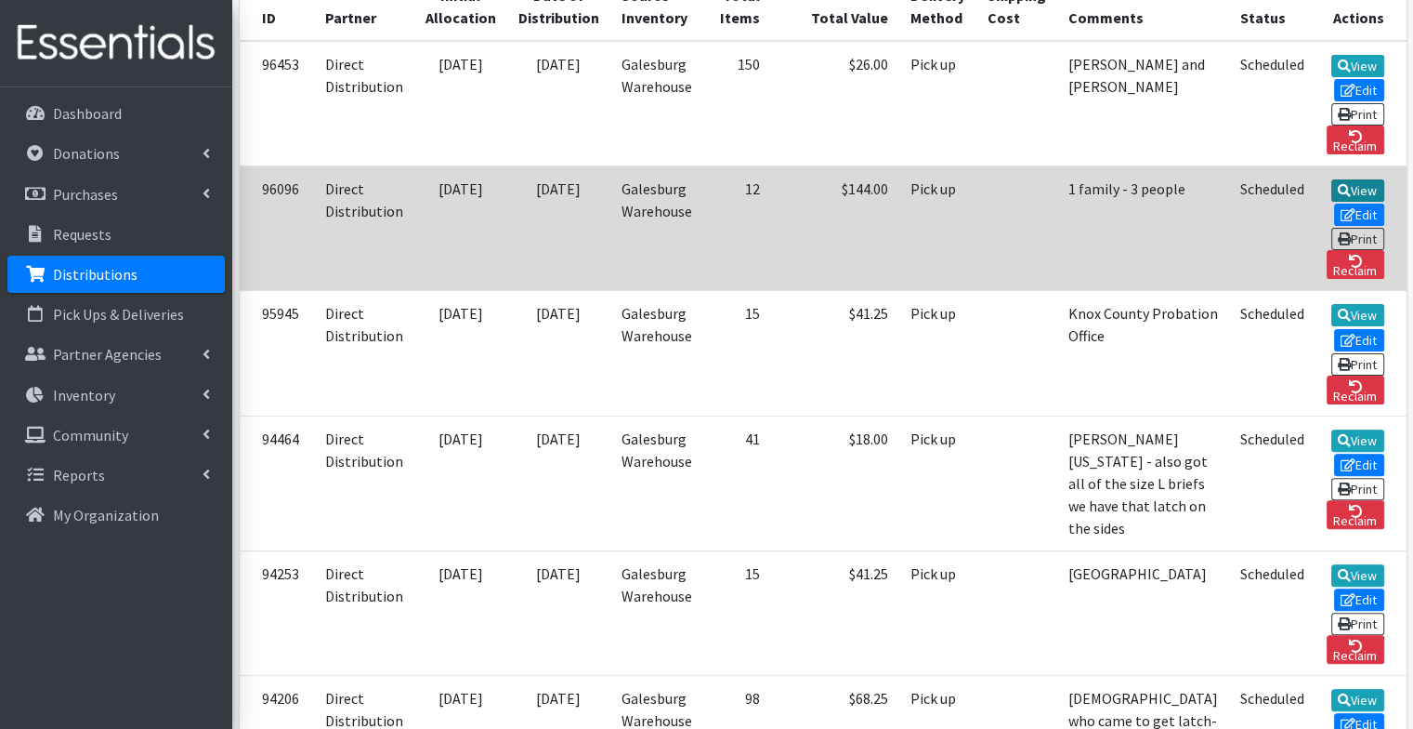
click at [1338, 184] on icon at bounding box center [1344, 190] width 13 height 13
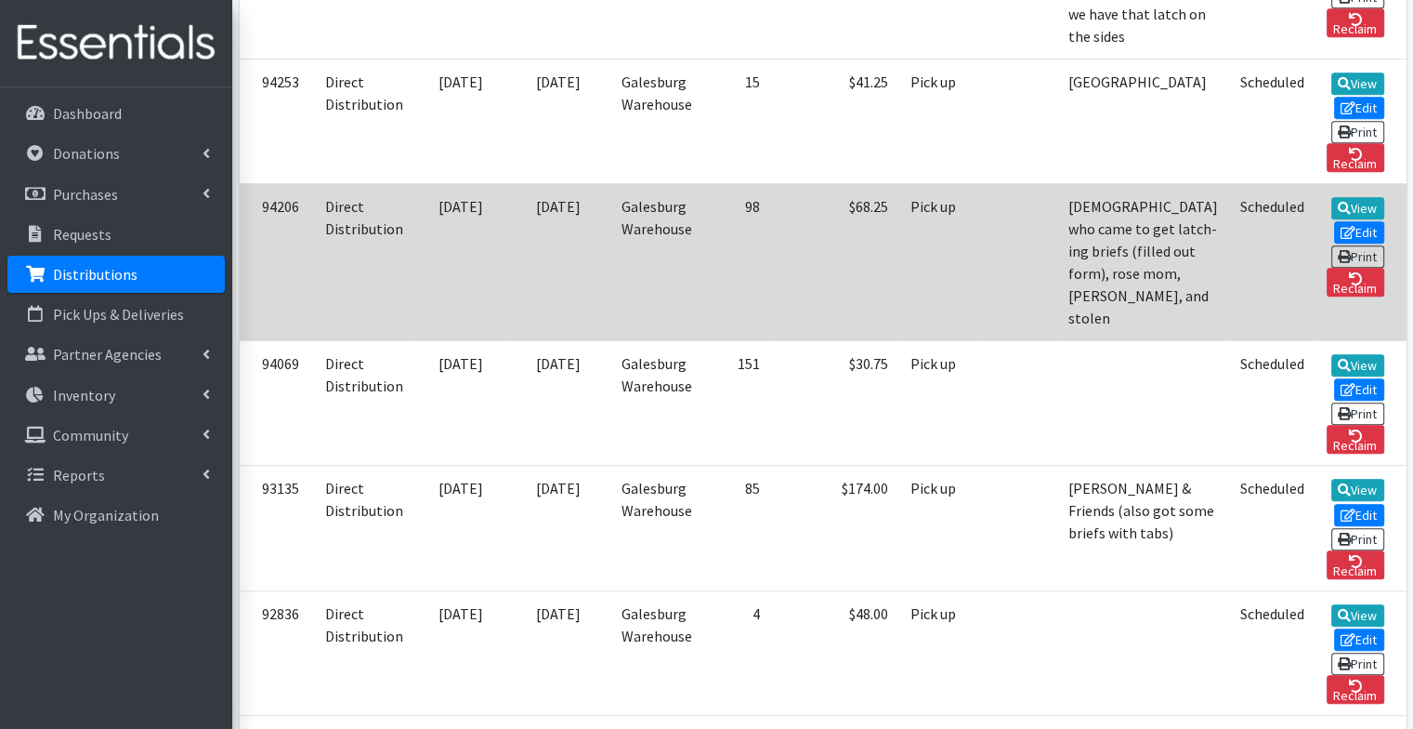
scroll to position [953, 0]
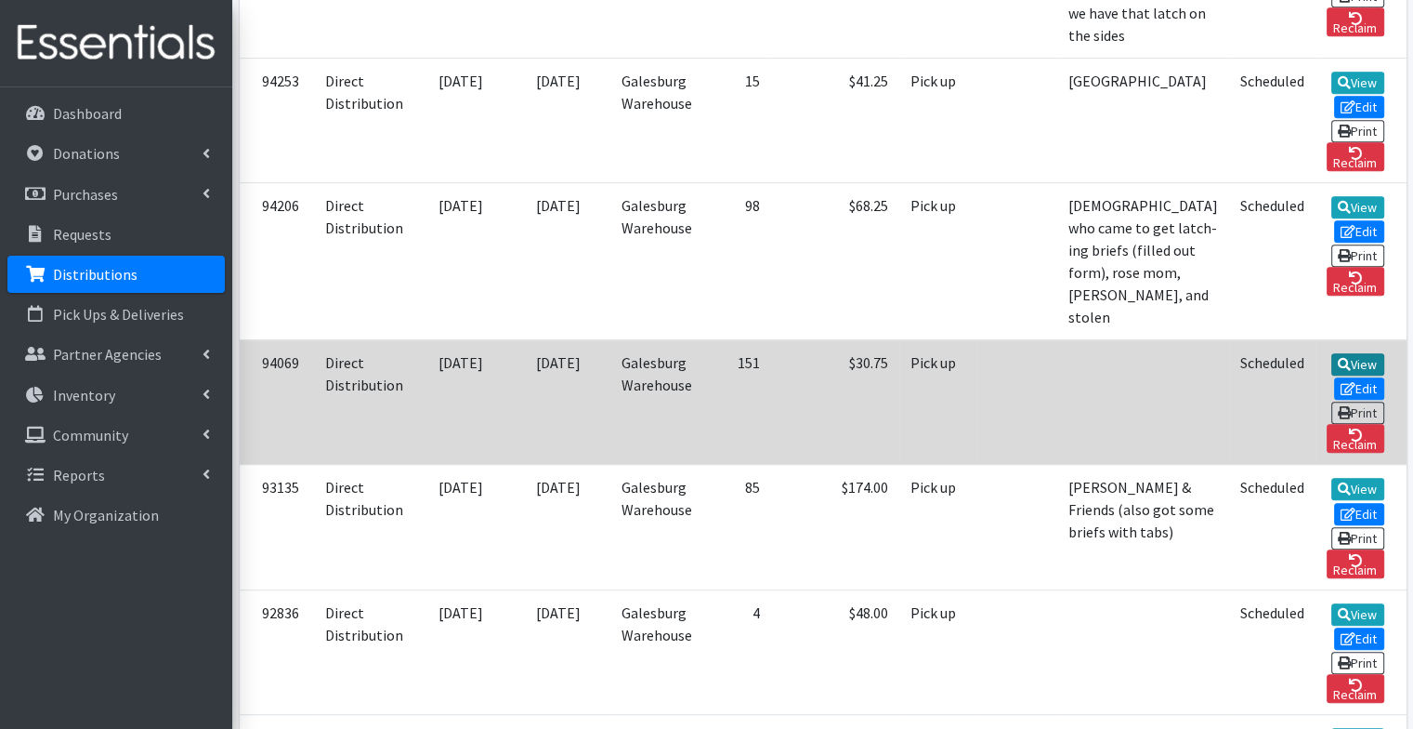
click at [1338, 358] on icon at bounding box center [1344, 364] width 13 height 13
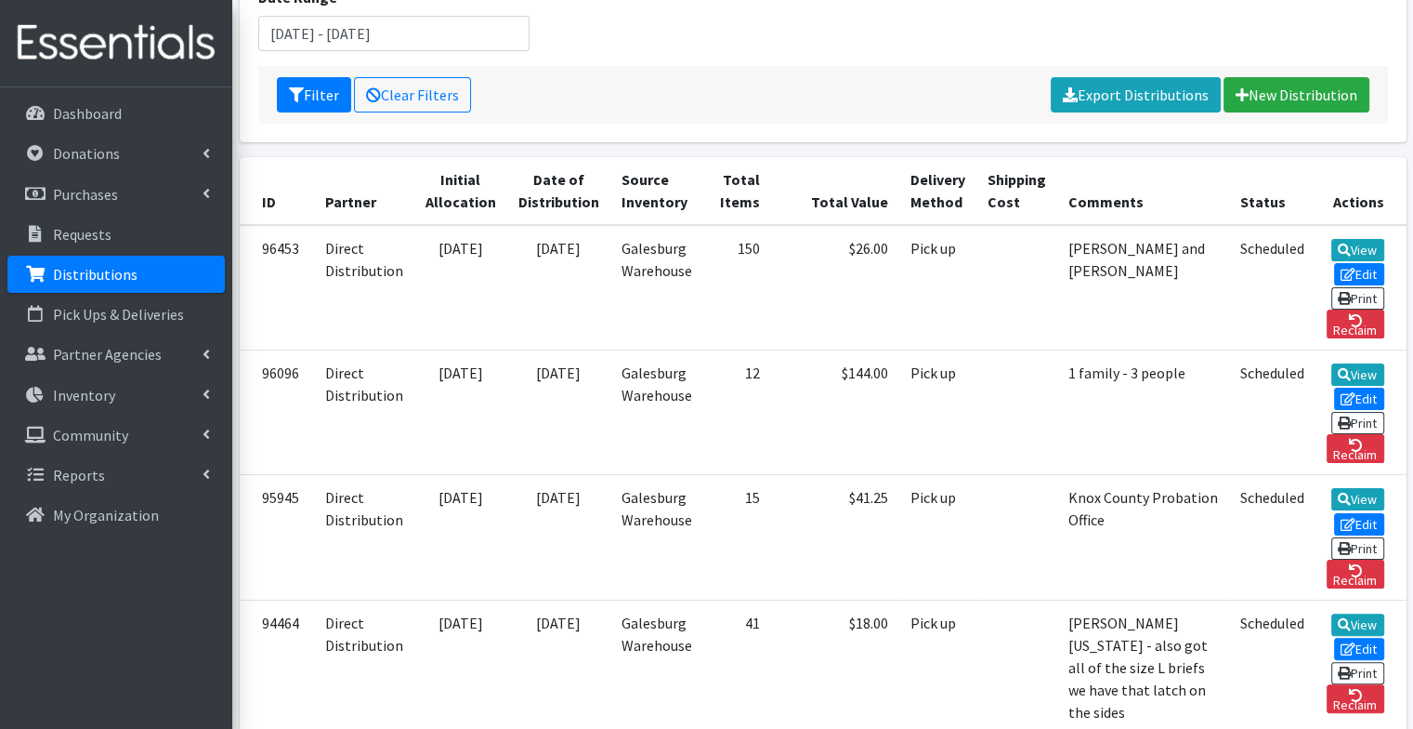
scroll to position [269, 0]
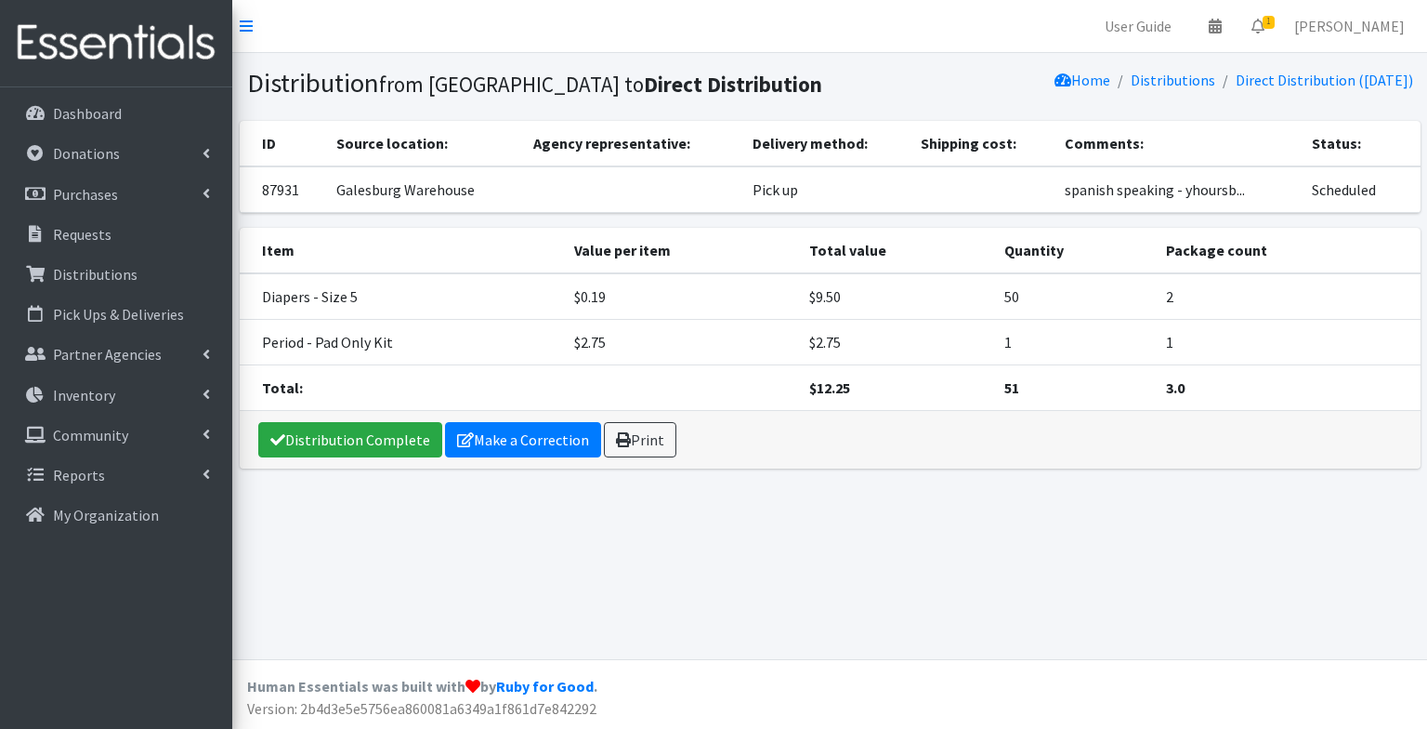
click at [1226, 212] on td "spanish speaking - yhoursb..." at bounding box center [1177, 189] width 247 height 46
click at [490, 457] on link "Make a Correction" at bounding box center [523, 439] width 156 height 35
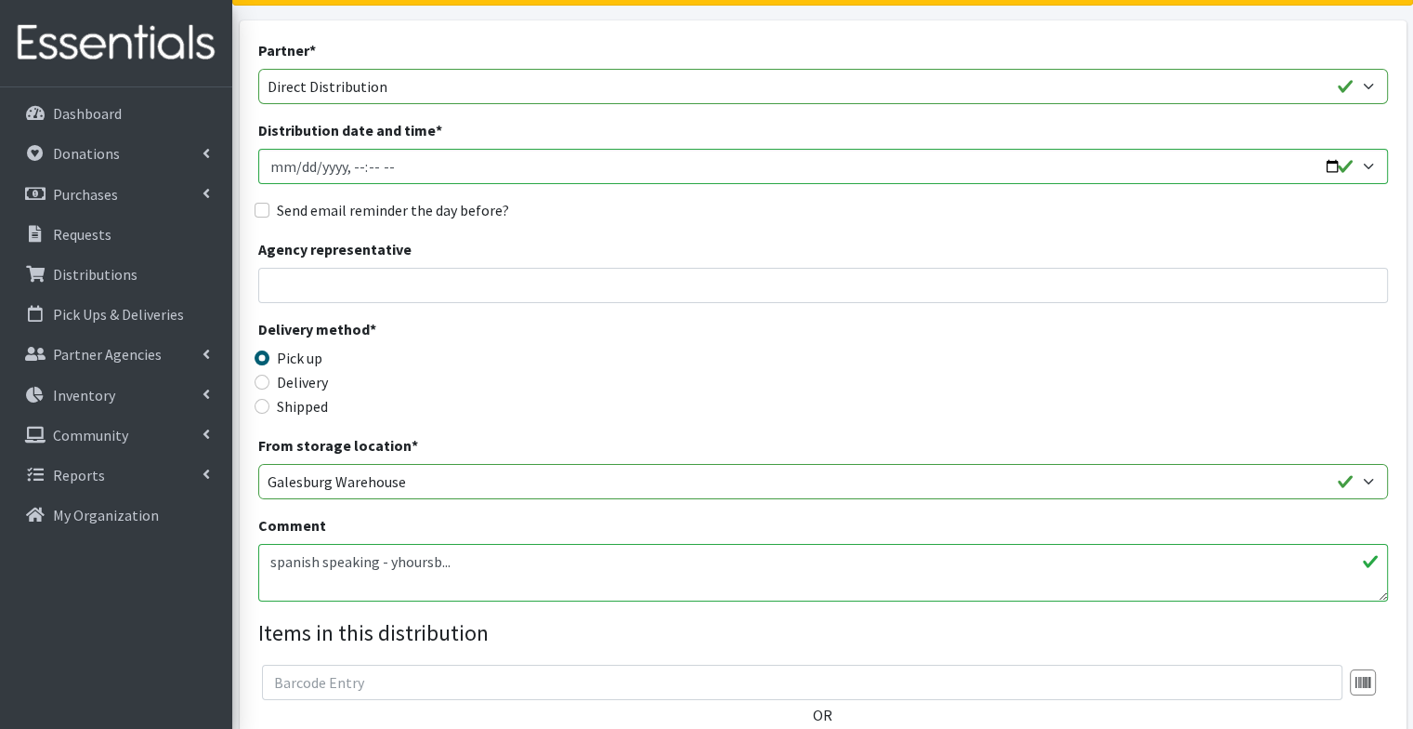
scroll to position [160, 0]
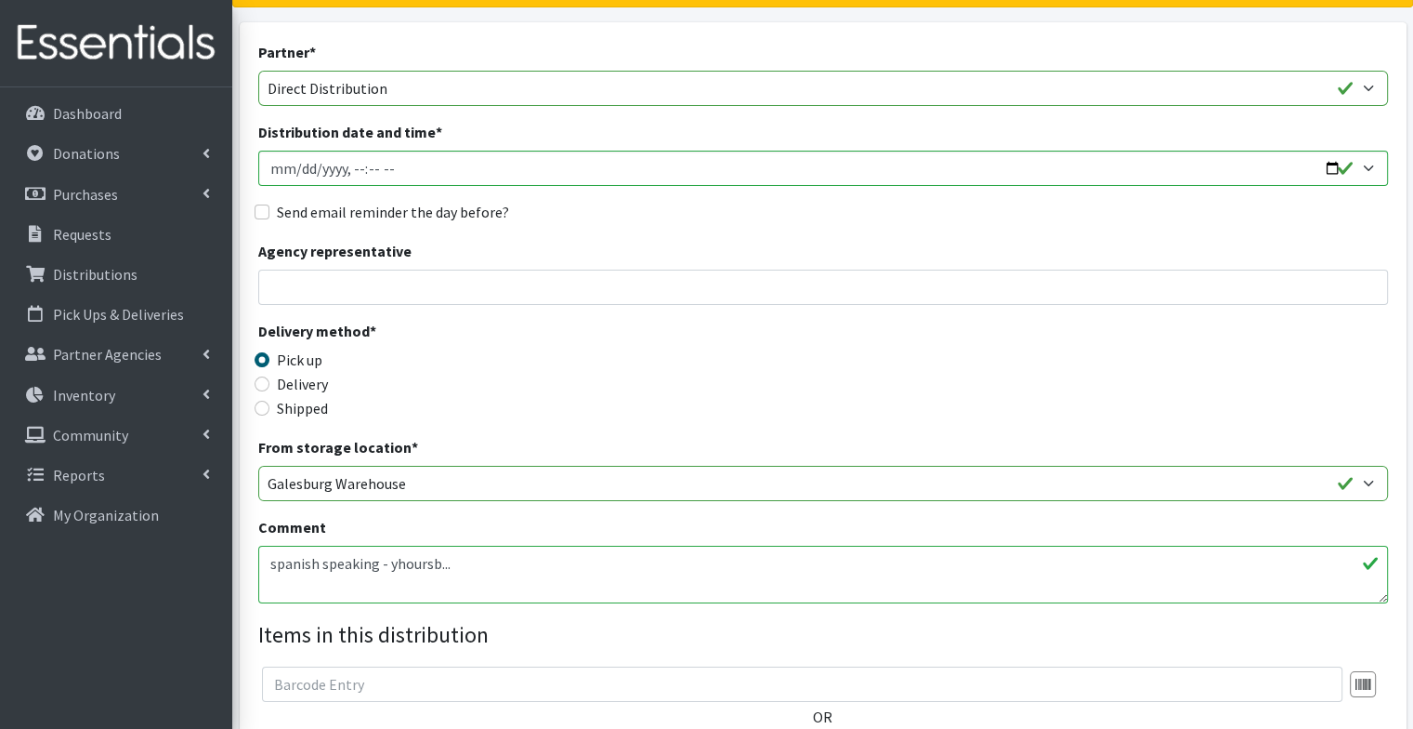
drag, startPoint x: 546, startPoint y: 412, endPoint x: 489, endPoint y: 361, distance: 76.4
click at [489, 361] on div "Pick up" at bounding box center [399, 359] width 283 height 22
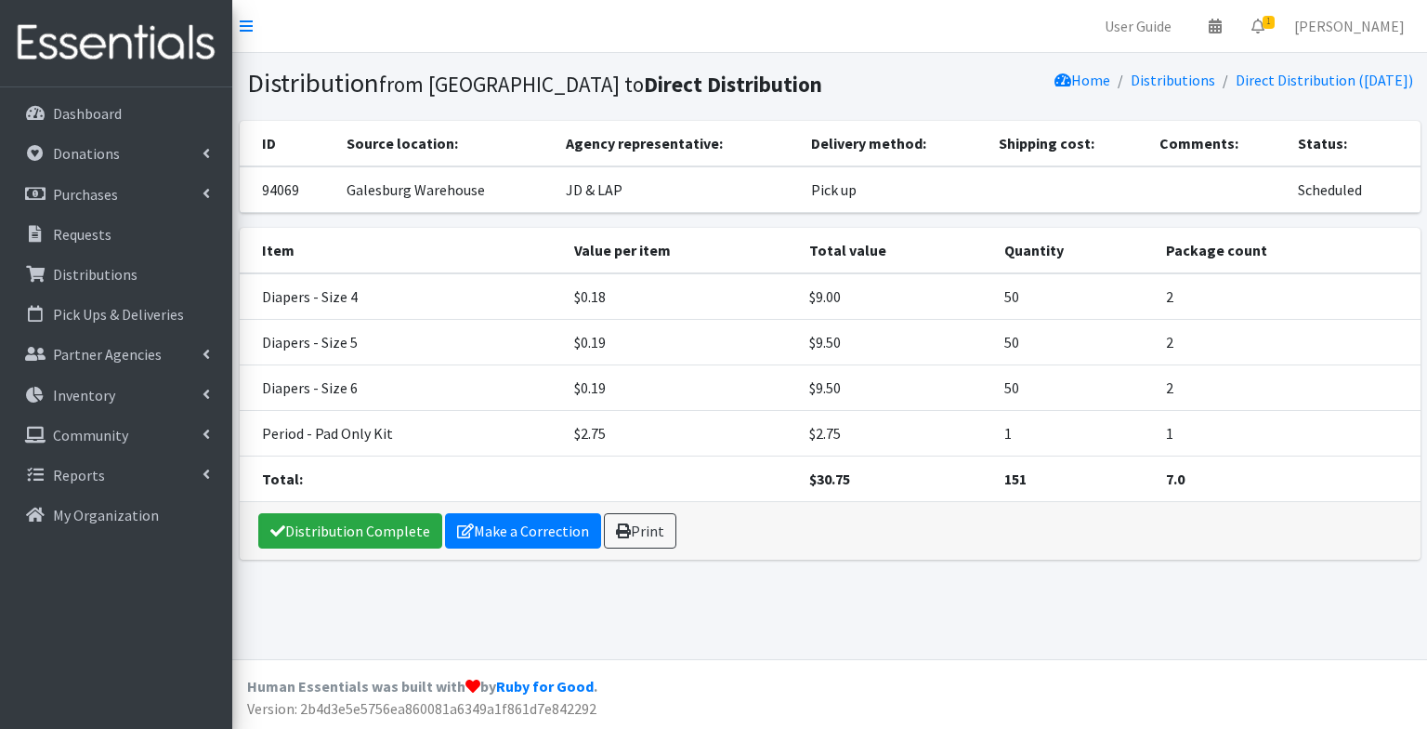
drag, startPoint x: 1220, startPoint y: 377, endPoint x: 1166, endPoint y: 246, distance: 141.7
click at [1166, 228] on div "ID Source location: Agency representative: Delivery method: Shipping cost: Comm…" at bounding box center [829, 174] width 1195 height 107
